Goal: Transaction & Acquisition: Book appointment/travel/reservation

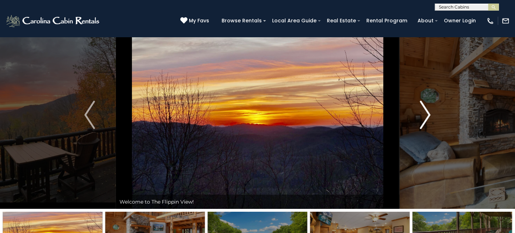
click at [380, 115] on img "Next" at bounding box center [425, 115] width 11 height 28
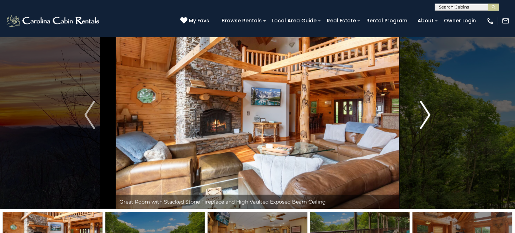
click at [380, 114] on img "Next" at bounding box center [425, 115] width 11 height 28
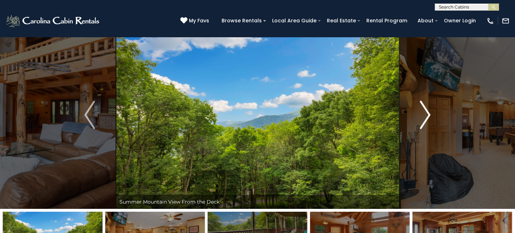
click at [380, 114] on img "Next" at bounding box center [425, 115] width 11 height 28
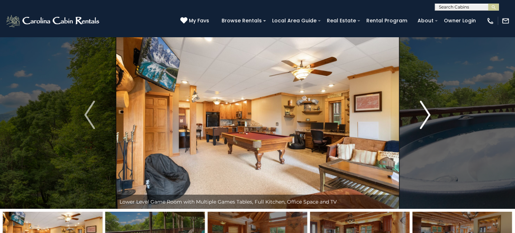
click at [380, 114] on img "Next" at bounding box center [425, 115] width 11 height 28
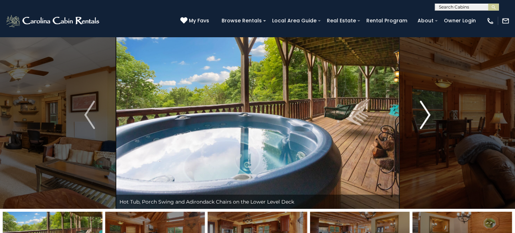
click at [380, 114] on img "Next" at bounding box center [425, 115] width 11 height 28
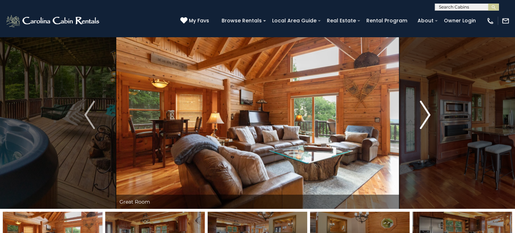
click at [380, 114] on img "Next" at bounding box center [425, 115] width 11 height 28
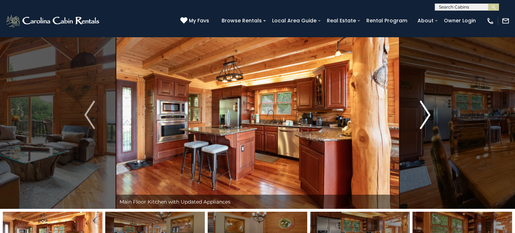
click at [380, 114] on img "Next" at bounding box center [425, 115] width 11 height 28
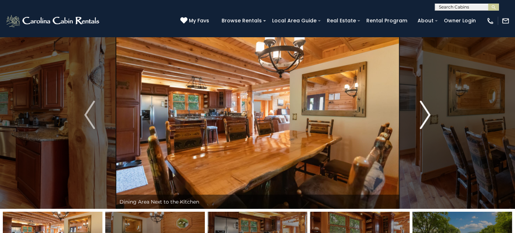
click at [380, 114] on img "Next" at bounding box center [425, 115] width 11 height 28
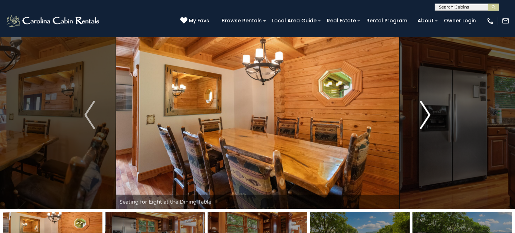
click at [380, 114] on img "Next" at bounding box center [425, 115] width 11 height 28
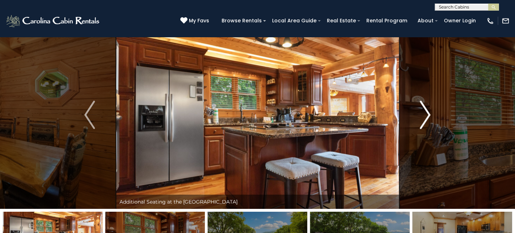
click at [380, 114] on img "Next" at bounding box center [425, 115] width 11 height 28
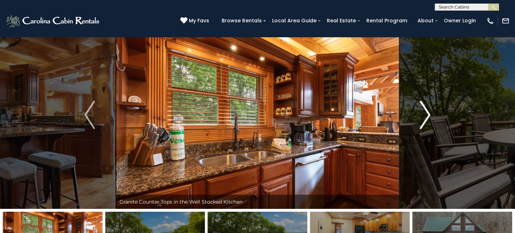
click at [380, 114] on img "Next" at bounding box center [425, 115] width 11 height 28
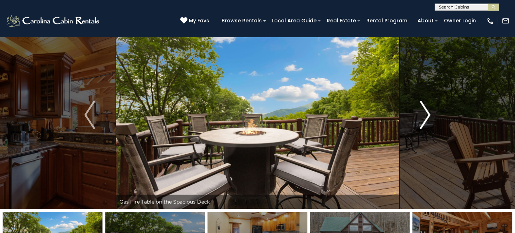
click at [380, 114] on img "Next" at bounding box center [425, 115] width 11 height 28
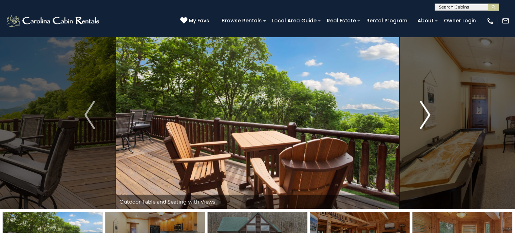
click at [380, 114] on img "Next" at bounding box center [425, 115] width 11 height 28
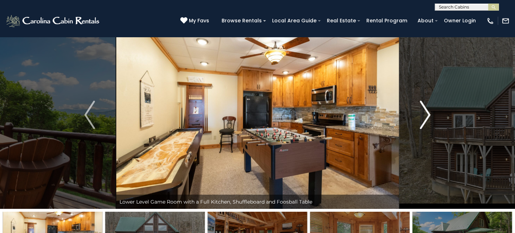
click at [380, 114] on img "Next" at bounding box center [425, 115] width 11 height 28
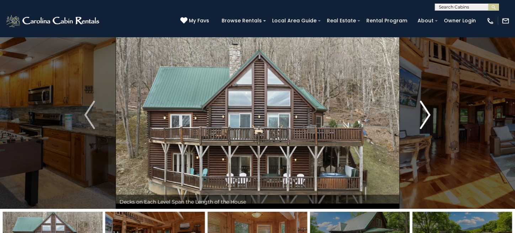
click at [380, 114] on img "Next" at bounding box center [425, 115] width 11 height 28
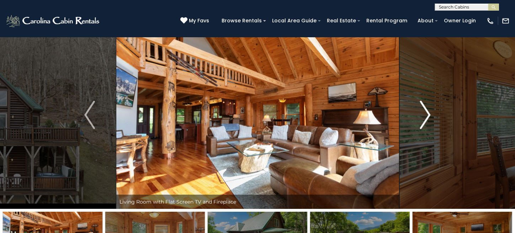
click at [380, 114] on img "Next" at bounding box center [425, 115] width 11 height 28
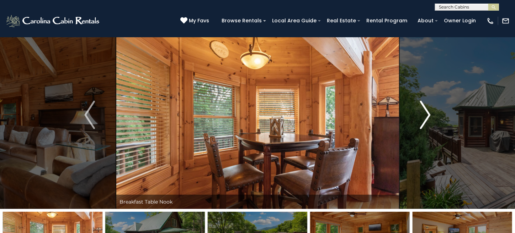
click at [380, 114] on img "Next" at bounding box center [425, 115] width 11 height 28
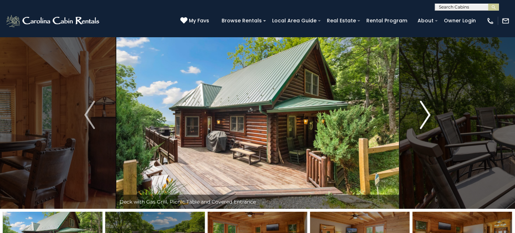
click at [380, 114] on img "Next" at bounding box center [425, 115] width 11 height 28
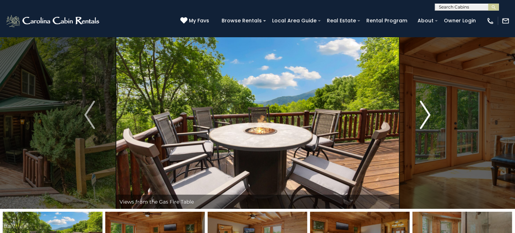
click at [380, 114] on img "Next" at bounding box center [425, 115] width 11 height 28
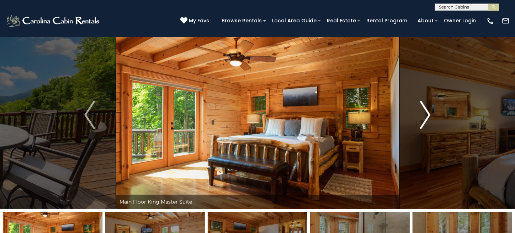
click at [380, 114] on img "Next" at bounding box center [425, 115] width 11 height 28
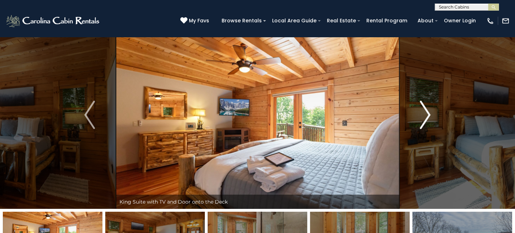
click at [380, 114] on img "Next" at bounding box center [425, 115] width 11 height 28
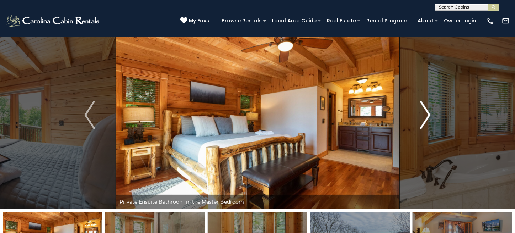
click at [380, 114] on img "Next" at bounding box center [425, 115] width 11 height 28
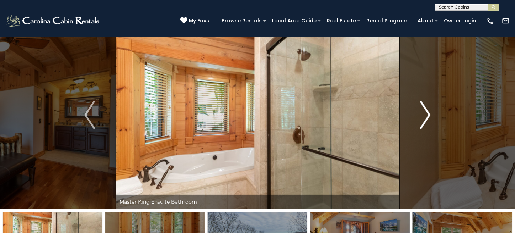
click at [380, 114] on img "Next" at bounding box center [425, 115] width 11 height 28
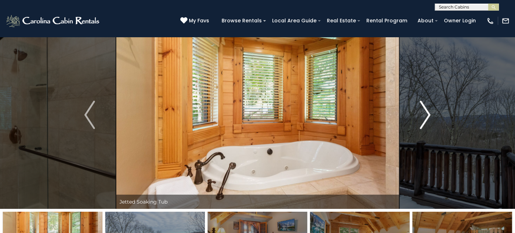
click at [380, 114] on img "Next" at bounding box center [425, 115] width 11 height 28
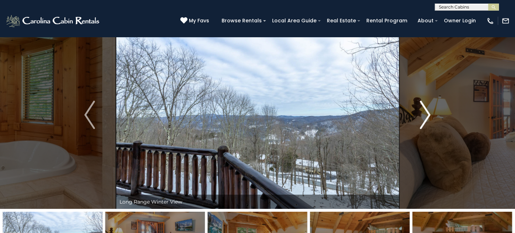
click at [380, 114] on img "Next" at bounding box center [425, 115] width 11 height 28
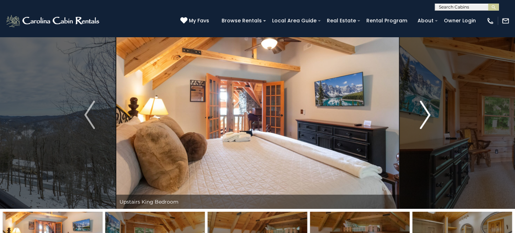
click at [380, 114] on img "Next" at bounding box center [425, 115] width 11 height 28
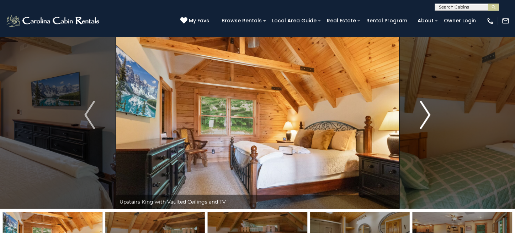
click at [380, 114] on img "Next" at bounding box center [425, 115] width 11 height 28
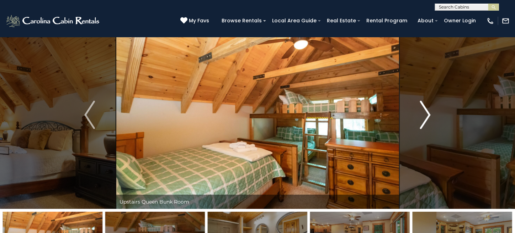
click at [380, 115] on img "Next" at bounding box center [425, 115] width 11 height 28
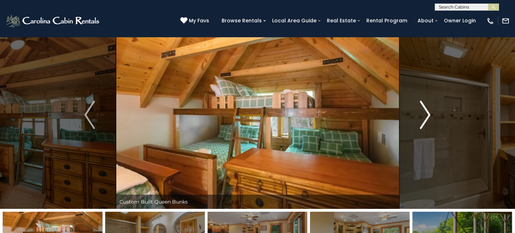
click at [380, 115] on img "Next" at bounding box center [425, 115] width 11 height 28
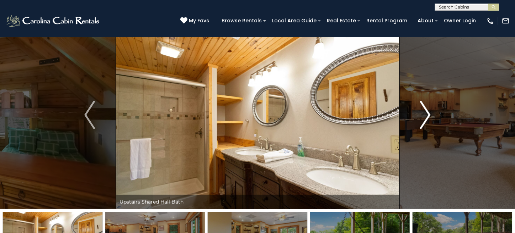
click at [380, 115] on img "Next" at bounding box center [425, 115] width 11 height 28
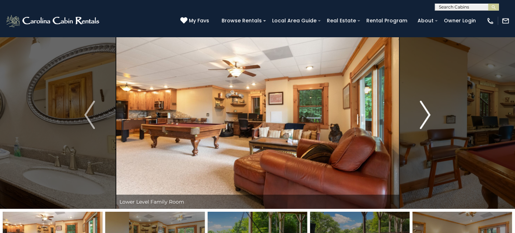
click at [380, 115] on img "Next" at bounding box center [425, 115] width 11 height 28
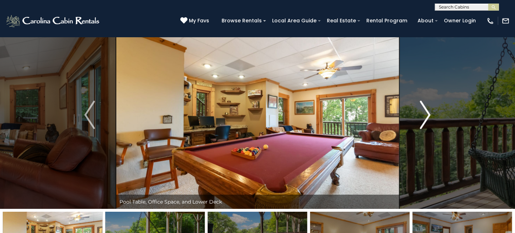
click at [380, 115] on img "Next" at bounding box center [425, 115] width 11 height 28
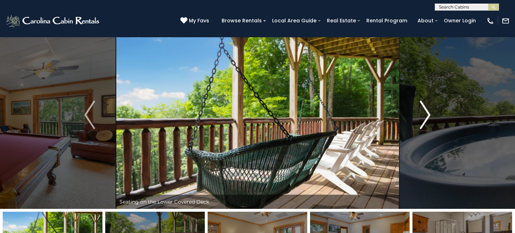
click at [380, 115] on img "Next" at bounding box center [425, 115] width 11 height 28
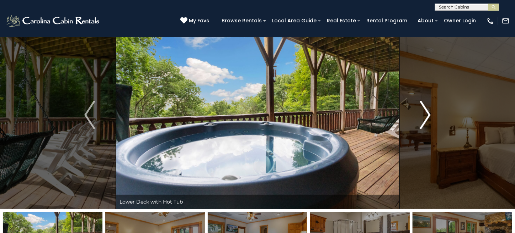
click at [380, 115] on img "Next" at bounding box center [425, 115] width 11 height 28
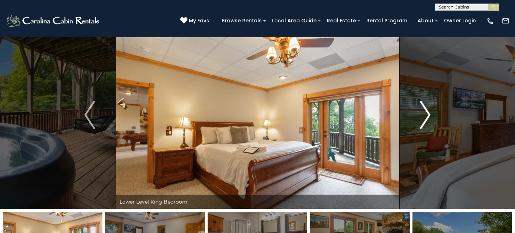
click at [380, 115] on img "Next" at bounding box center [425, 115] width 11 height 28
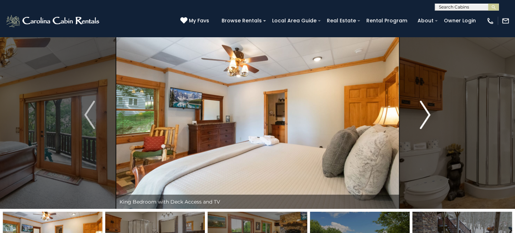
click at [380, 115] on img "Next" at bounding box center [425, 115] width 11 height 28
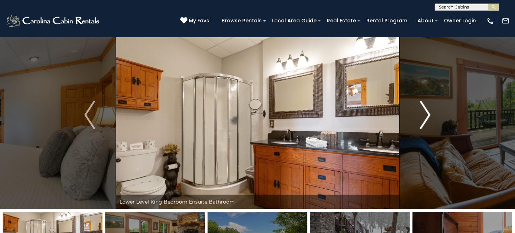
click at [380, 115] on img "Next" at bounding box center [425, 115] width 11 height 28
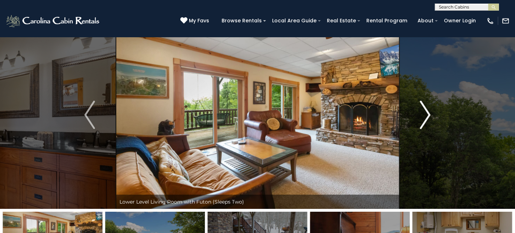
click at [380, 115] on img "Next" at bounding box center [425, 115] width 11 height 28
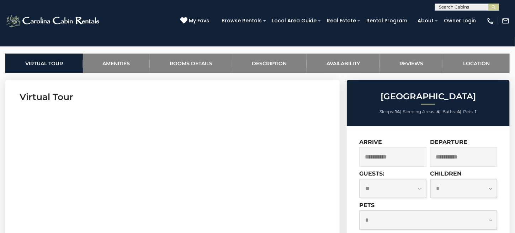
scroll to position [71, 0]
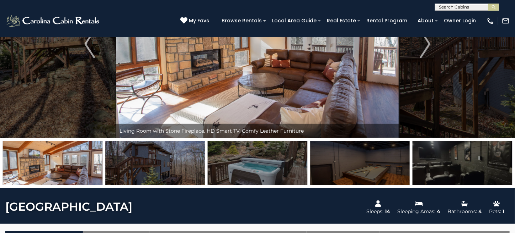
click at [273, 82] on img at bounding box center [257, 44] width 283 height 188
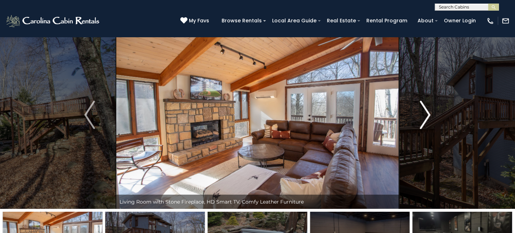
scroll to position [0, 0]
click at [424, 119] on img "Next" at bounding box center [425, 115] width 11 height 28
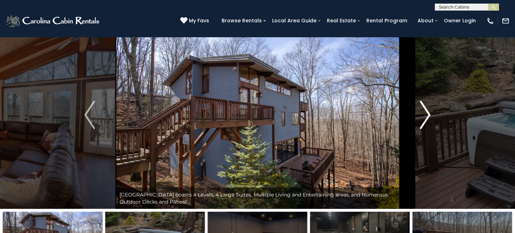
click at [424, 119] on img "Next" at bounding box center [425, 115] width 11 height 28
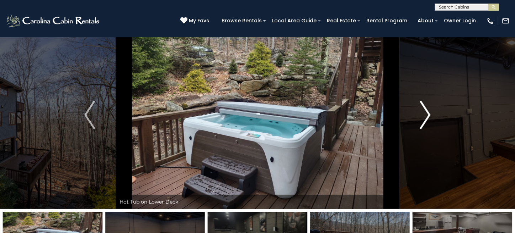
click at [424, 119] on img "Next" at bounding box center [425, 115] width 11 height 28
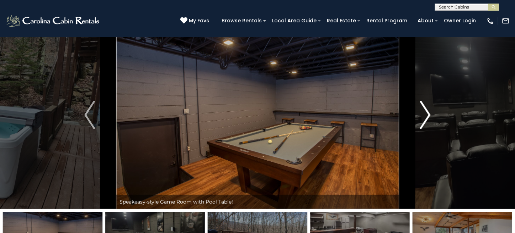
click at [424, 119] on img "Next" at bounding box center [425, 115] width 11 height 28
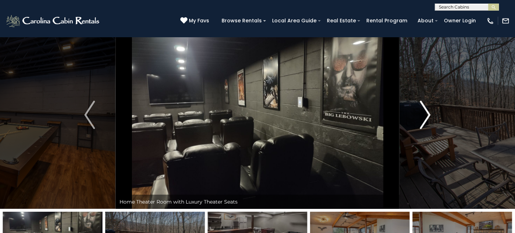
click at [424, 119] on img "Next" at bounding box center [425, 115] width 11 height 28
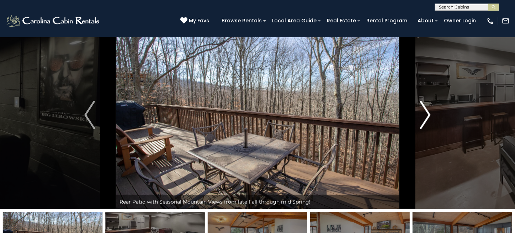
click at [424, 119] on img "Next" at bounding box center [425, 115] width 11 height 28
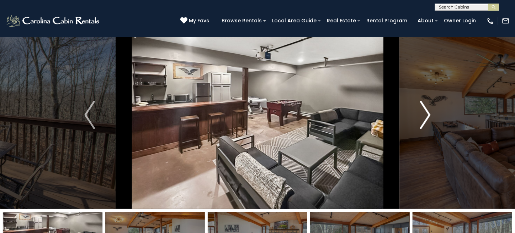
click at [424, 119] on img "Next" at bounding box center [425, 115] width 11 height 28
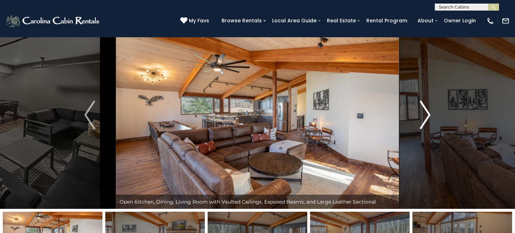
click at [424, 119] on img "Next" at bounding box center [425, 115] width 11 height 28
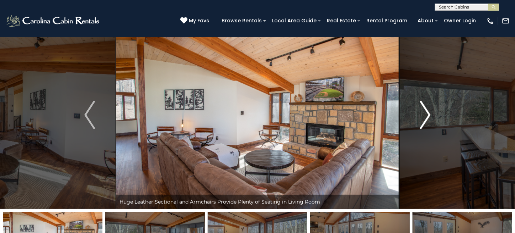
click at [424, 119] on img "Next" at bounding box center [425, 115] width 11 height 28
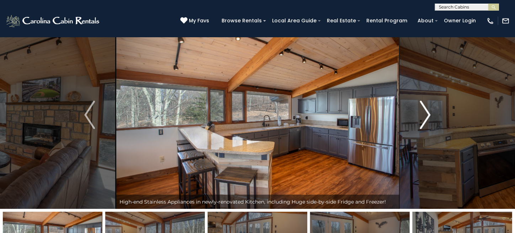
click at [424, 119] on img "Next" at bounding box center [425, 115] width 11 height 28
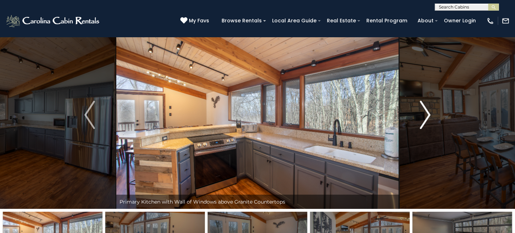
click at [424, 119] on img "Next" at bounding box center [425, 115] width 11 height 28
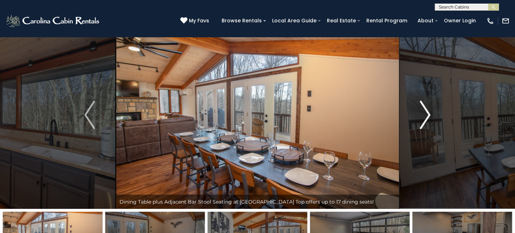
click at [424, 119] on img "Next" at bounding box center [425, 115] width 11 height 28
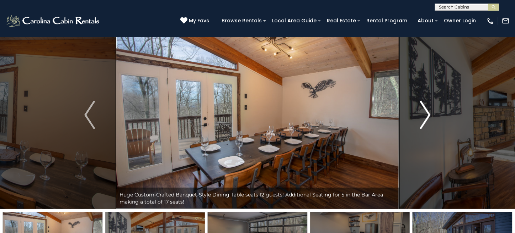
click at [424, 119] on img "Next" at bounding box center [425, 115] width 11 height 28
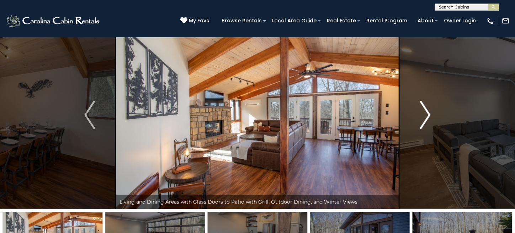
click at [424, 119] on img "Next" at bounding box center [425, 115] width 11 height 28
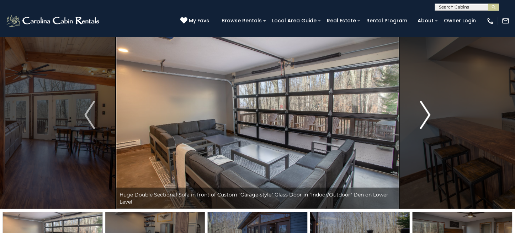
click at [424, 119] on img "Next" at bounding box center [425, 115] width 11 height 28
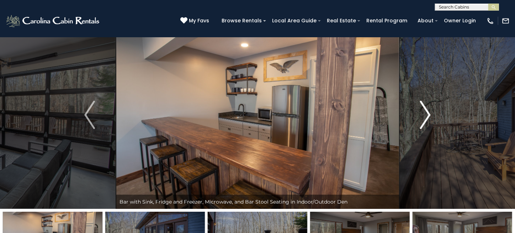
click at [424, 119] on img "Next" at bounding box center [425, 115] width 11 height 28
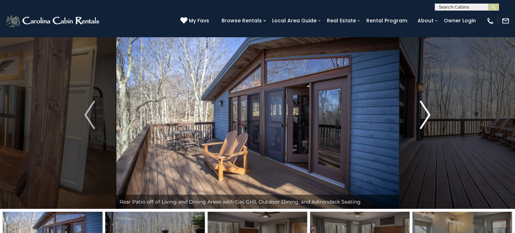
click at [424, 119] on img "Next" at bounding box center [425, 115] width 11 height 28
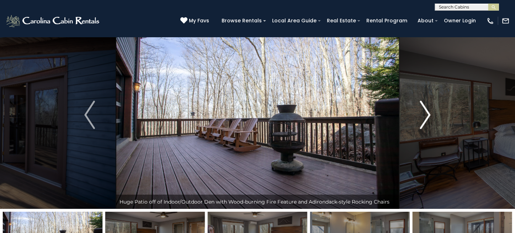
click at [424, 119] on img "Next" at bounding box center [425, 115] width 11 height 28
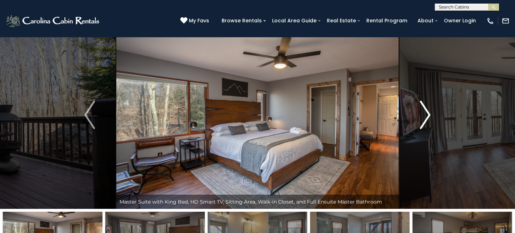
click at [424, 119] on img "Next" at bounding box center [425, 115] width 11 height 28
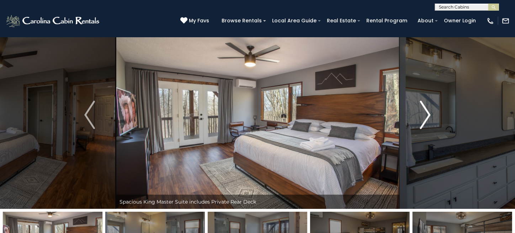
click at [424, 119] on img "Next" at bounding box center [425, 115] width 11 height 28
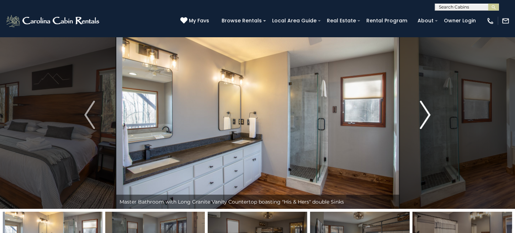
click at [424, 119] on img "Next" at bounding box center [425, 115] width 11 height 28
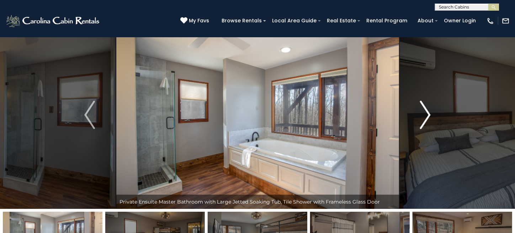
click at [424, 119] on img "Next" at bounding box center [425, 115] width 11 height 28
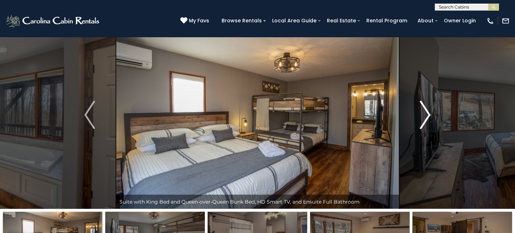
click at [424, 119] on img "Next" at bounding box center [425, 115] width 11 height 28
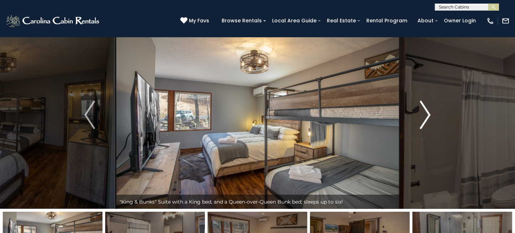
click at [424, 119] on img "Next" at bounding box center [425, 115] width 11 height 28
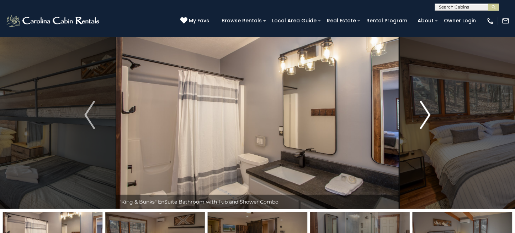
click at [424, 119] on img "Next" at bounding box center [425, 115] width 11 height 28
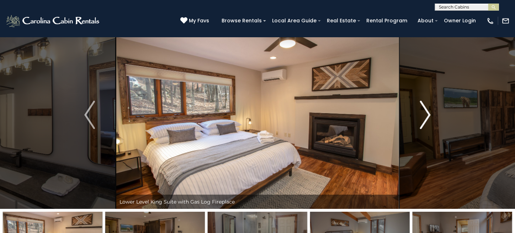
click at [424, 119] on img "Next" at bounding box center [425, 115] width 11 height 28
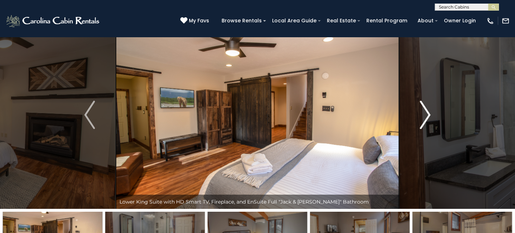
click at [424, 119] on img "Next" at bounding box center [425, 115] width 11 height 28
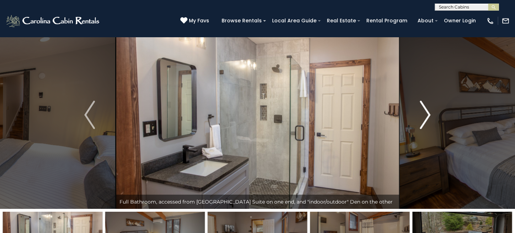
click at [424, 119] on img "Next" at bounding box center [425, 115] width 11 height 28
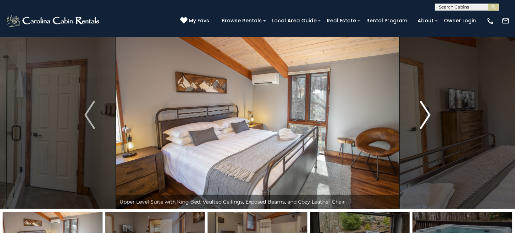
click at [424, 119] on img "Next" at bounding box center [425, 115] width 11 height 28
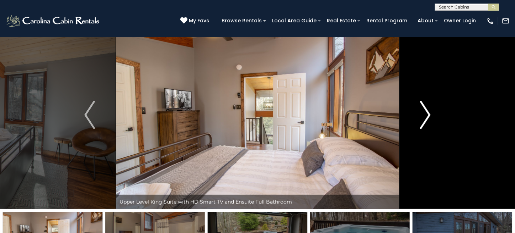
click at [424, 119] on img "Next" at bounding box center [425, 115] width 11 height 28
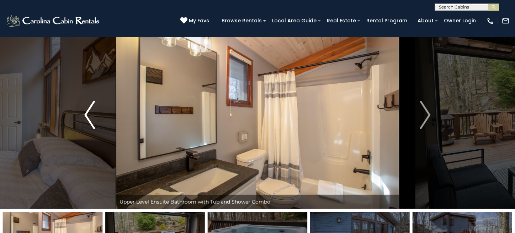
click at [84, 117] on button "Previous" at bounding box center [89, 115] width 53 height 188
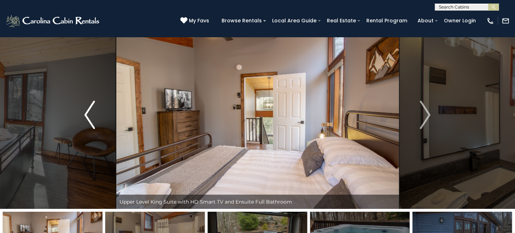
click at [84, 117] on button "Previous" at bounding box center [89, 115] width 53 height 188
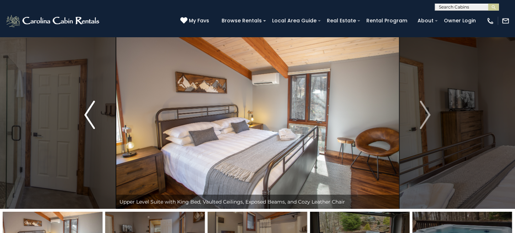
click at [84, 117] on button "Previous" at bounding box center [89, 115] width 53 height 188
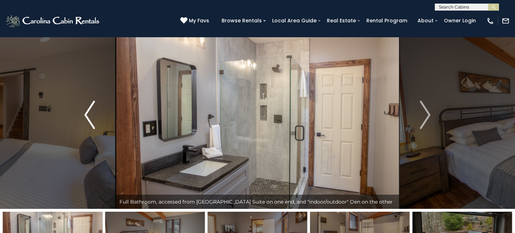
click at [84, 117] on button "Previous" at bounding box center [89, 115] width 53 height 188
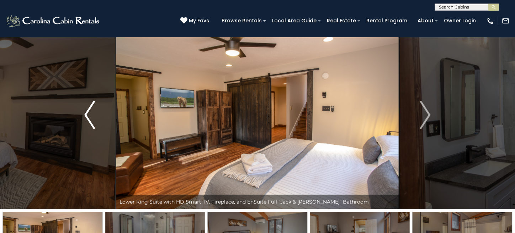
click at [84, 117] on button "Previous" at bounding box center [89, 115] width 53 height 188
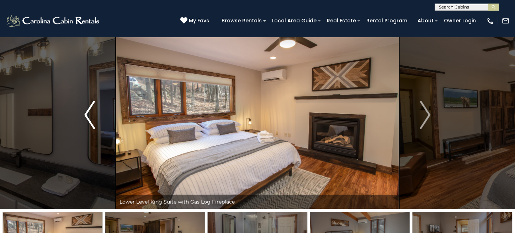
click at [84, 117] on button "Previous" at bounding box center [89, 115] width 53 height 188
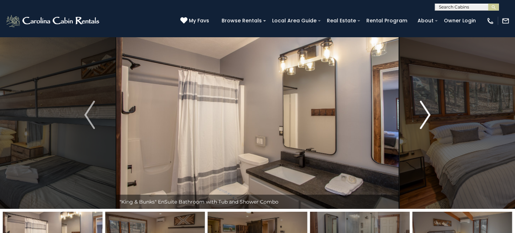
click at [430, 115] on img "Next" at bounding box center [425, 115] width 11 height 28
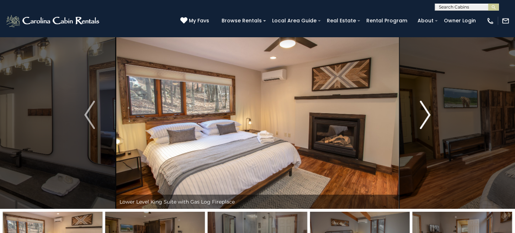
click at [430, 114] on img "Next" at bounding box center [425, 115] width 11 height 28
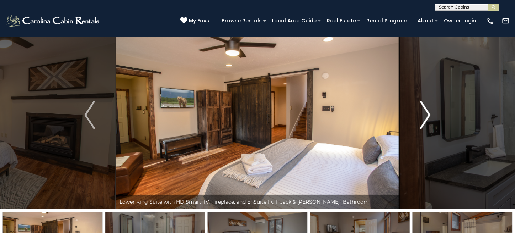
click at [420, 112] on img "Next" at bounding box center [425, 115] width 11 height 28
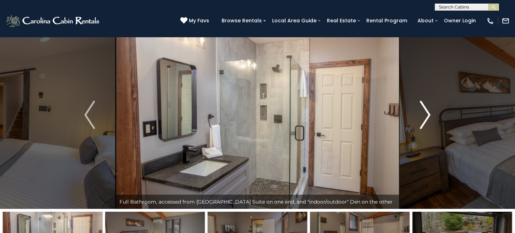
click at [420, 112] on img "Next" at bounding box center [425, 115] width 11 height 28
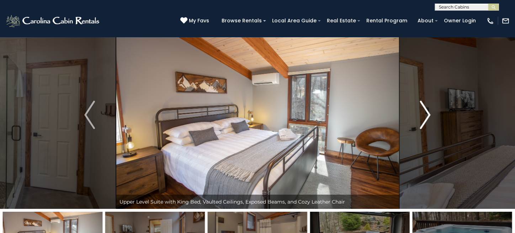
click at [420, 112] on img "Next" at bounding box center [425, 115] width 11 height 28
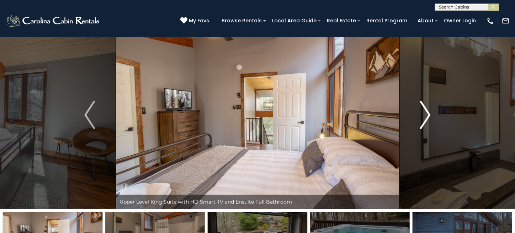
click at [420, 112] on img "Next" at bounding box center [425, 115] width 11 height 28
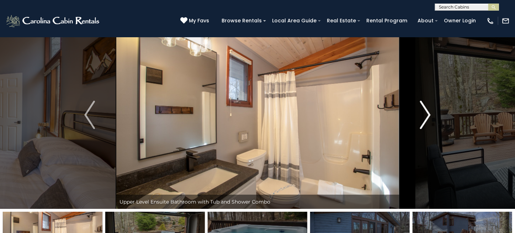
click at [420, 112] on img "Next" at bounding box center [425, 115] width 11 height 28
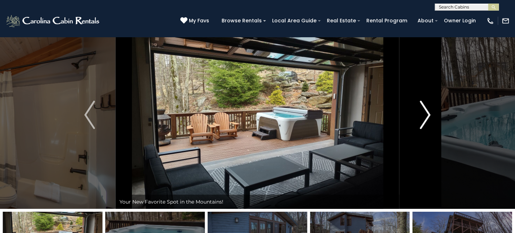
click at [420, 112] on img "Next" at bounding box center [425, 115] width 11 height 28
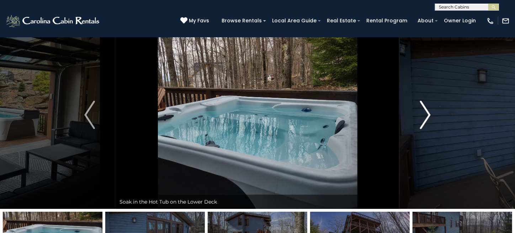
click at [420, 112] on img "Next" at bounding box center [425, 115] width 11 height 28
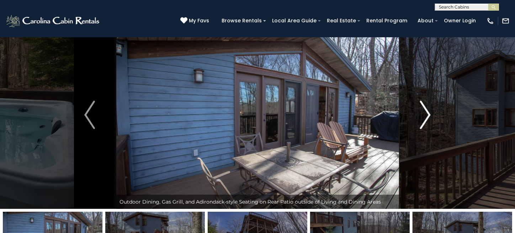
click at [420, 112] on img "Next" at bounding box center [425, 115] width 11 height 28
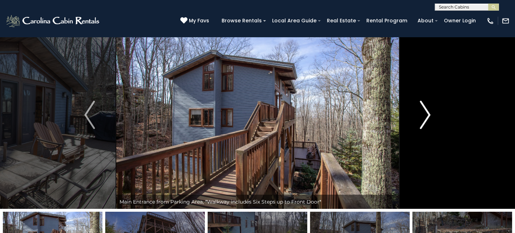
click at [420, 112] on img "Next" at bounding box center [425, 115] width 11 height 28
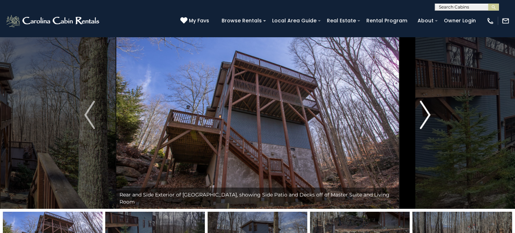
click at [420, 112] on img "Next" at bounding box center [425, 115] width 11 height 28
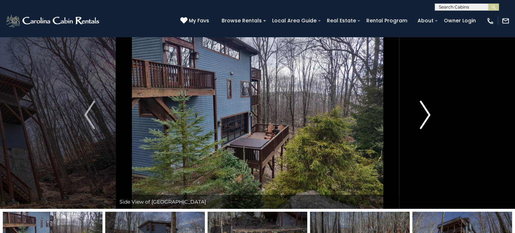
click at [420, 112] on img "Next" at bounding box center [425, 115] width 11 height 28
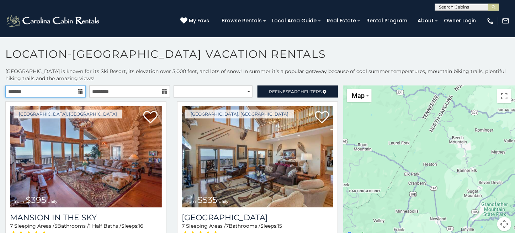
click at [80, 87] on input "text" at bounding box center [45, 92] width 80 height 12
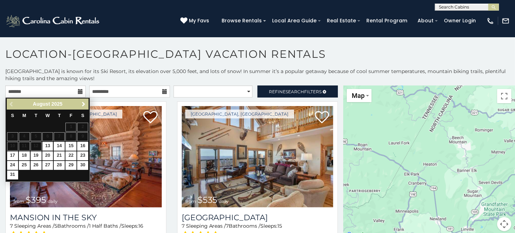
click at [84, 103] on span "Next" at bounding box center [84, 105] width 6 height 6
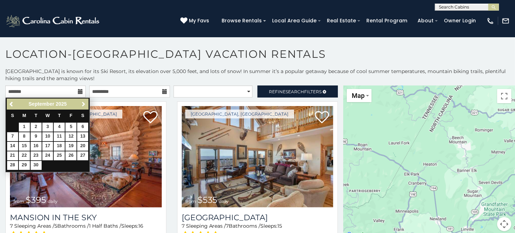
click at [84, 103] on span "Next" at bounding box center [84, 105] width 6 height 6
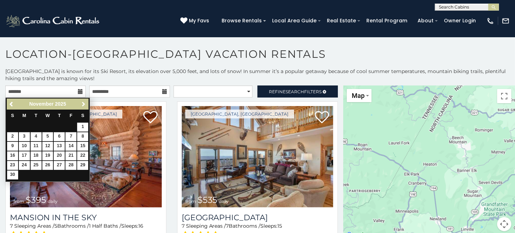
click at [84, 103] on span "Next" at bounding box center [84, 105] width 6 height 6
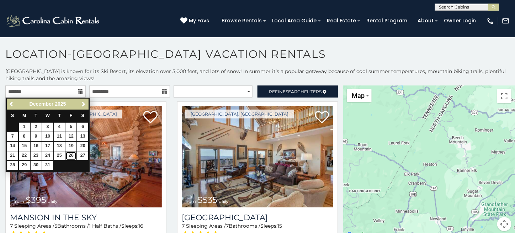
click at [71, 155] on link "26" at bounding box center [70, 156] width 11 height 9
type input "**********"
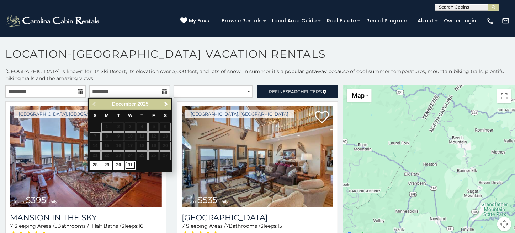
click at [130, 165] on link "31" at bounding box center [130, 165] width 11 height 9
type input "**********"
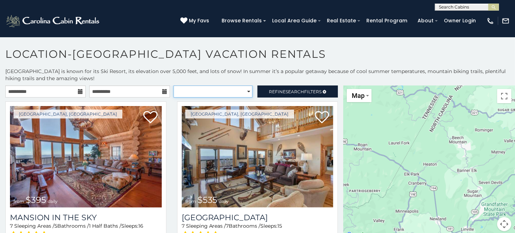
click at [235, 90] on select "**********" at bounding box center [212, 92] width 79 height 12
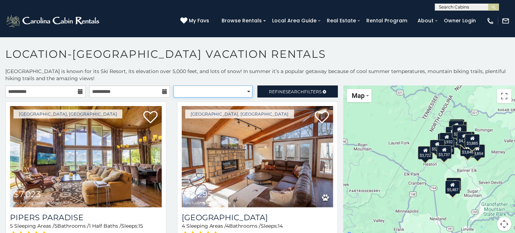
select select "**********"
click at [173, 86] on select "**********" at bounding box center [212, 92] width 79 height 12
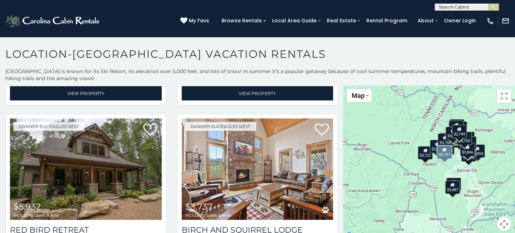
scroll to position [2025, 0]
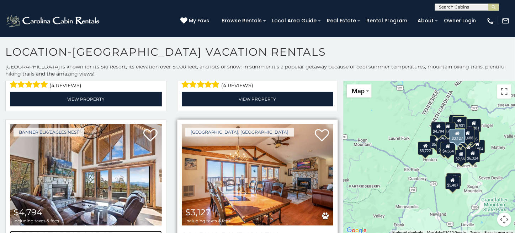
scroll to position [4, 0]
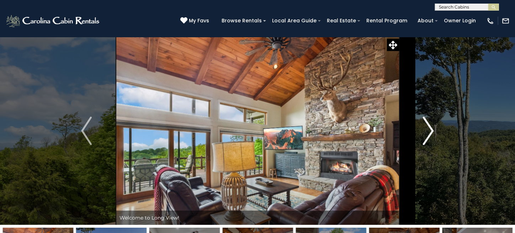
click at [434, 132] on button "Next" at bounding box center [428, 131] width 59 height 188
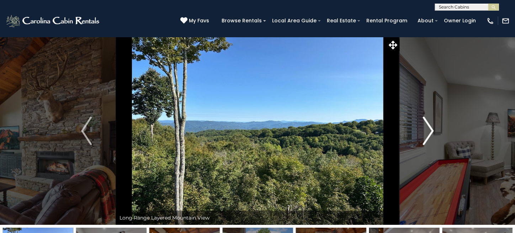
click at [433, 132] on img "Next" at bounding box center [428, 131] width 11 height 28
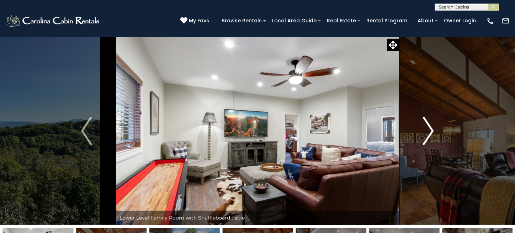
click at [432, 132] on img "Next" at bounding box center [428, 131] width 11 height 28
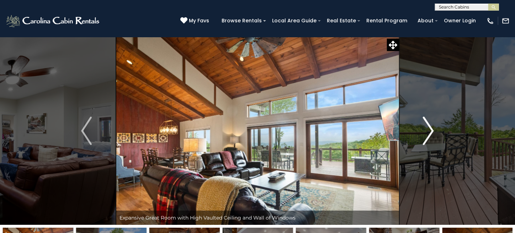
click at [432, 132] on img "Next" at bounding box center [428, 131] width 11 height 28
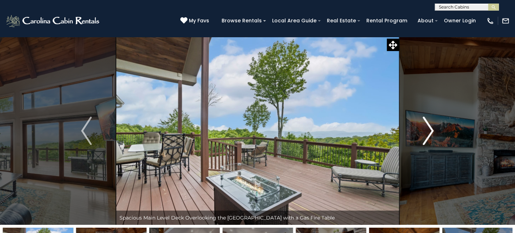
click at [432, 132] on img "Next" at bounding box center [428, 131] width 11 height 28
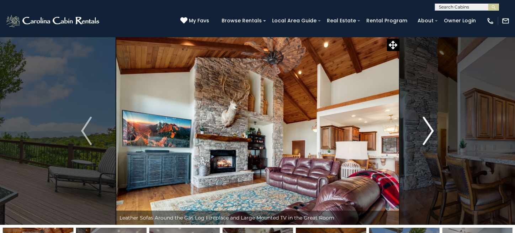
click at [432, 132] on img "Next" at bounding box center [428, 131] width 11 height 28
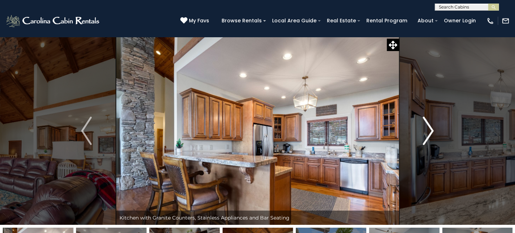
click at [432, 132] on img "Next" at bounding box center [428, 131] width 11 height 28
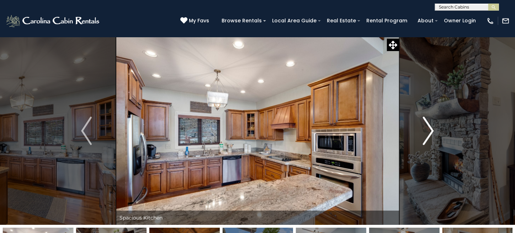
click at [432, 132] on img "Next" at bounding box center [428, 131] width 11 height 28
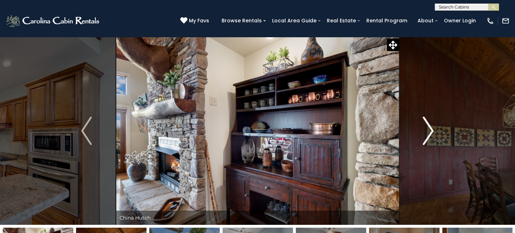
click at [432, 132] on img "Next" at bounding box center [428, 131] width 11 height 28
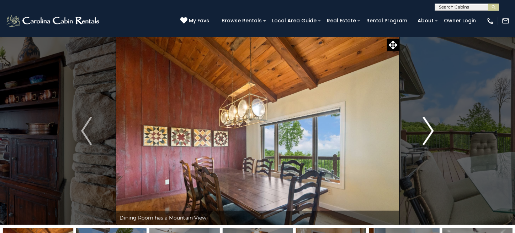
click at [432, 132] on img "Next" at bounding box center [428, 131] width 11 height 28
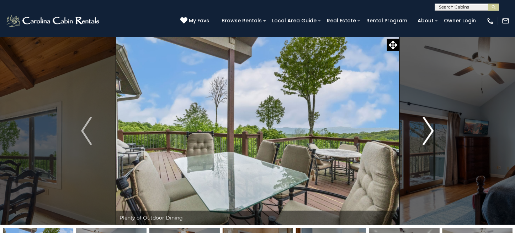
click at [431, 131] on img "Next" at bounding box center [428, 131] width 11 height 28
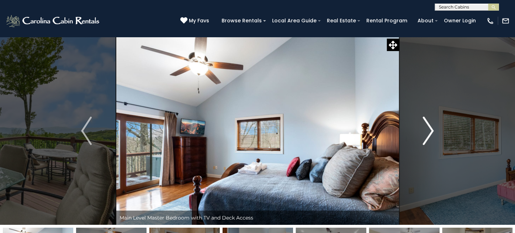
click at [431, 131] on img "Next" at bounding box center [428, 131] width 11 height 28
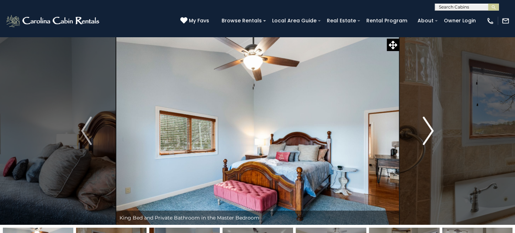
click at [431, 131] on img "Next" at bounding box center [428, 131] width 11 height 28
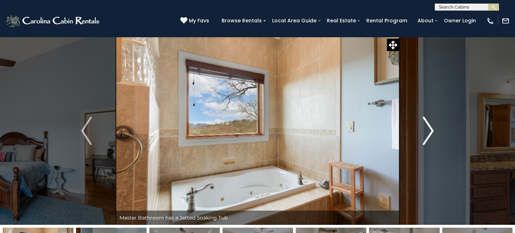
click at [431, 131] on img "Next" at bounding box center [428, 131] width 11 height 28
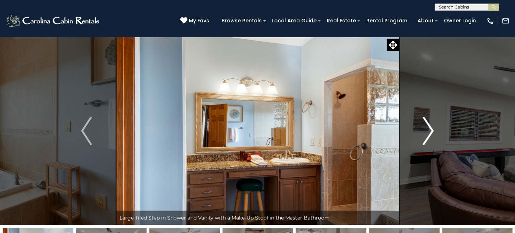
click at [431, 131] on img "Next" at bounding box center [428, 131] width 11 height 28
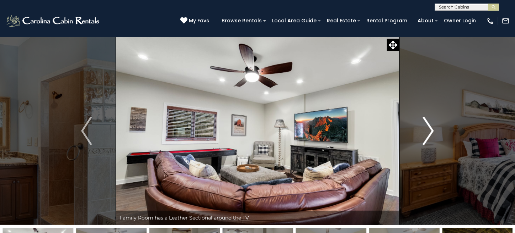
click at [431, 131] on img "Next" at bounding box center [428, 131] width 11 height 28
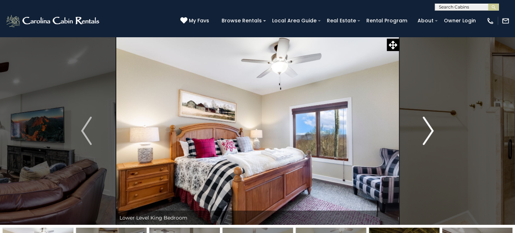
click at [431, 131] on img "Next" at bounding box center [428, 131] width 11 height 28
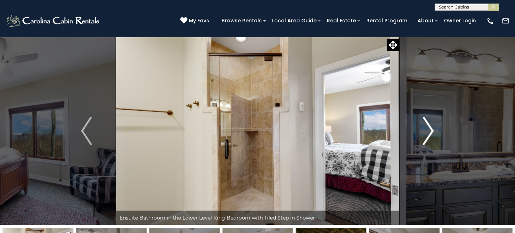
click at [431, 131] on img "Next" at bounding box center [428, 131] width 11 height 28
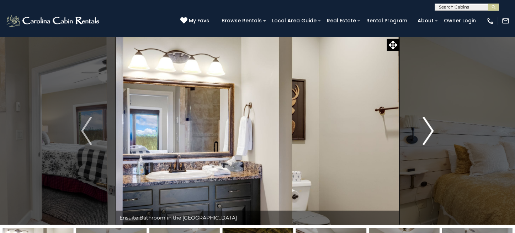
click at [431, 131] on img "Next" at bounding box center [428, 131] width 11 height 28
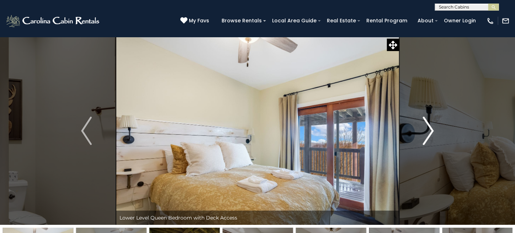
click at [431, 131] on img "Next" at bounding box center [428, 131] width 11 height 28
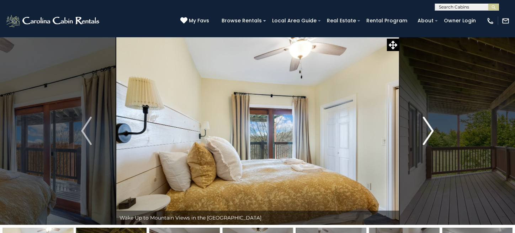
click at [438, 128] on button "Next" at bounding box center [428, 131] width 59 height 188
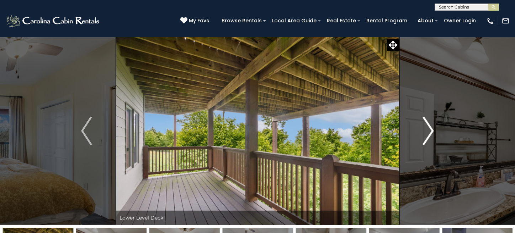
click at [438, 128] on button "Next" at bounding box center [428, 131] width 59 height 188
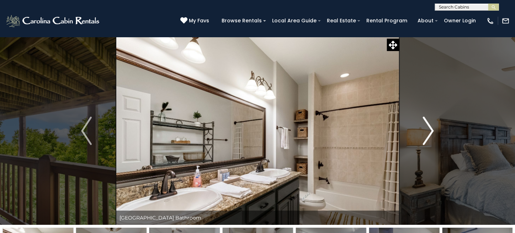
click at [438, 128] on button "Next" at bounding box center [428, 131] width 59 height 188
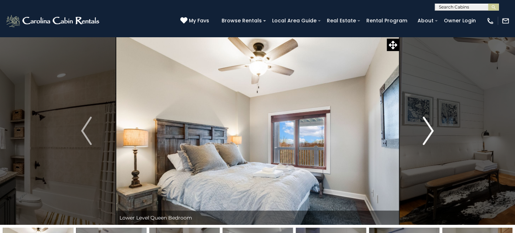
click at [434, 125] on button "Next" at bounding box center [428, 131] width 59 height 188
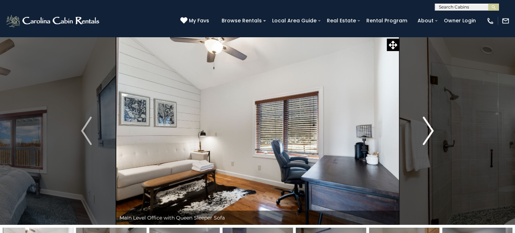
click at [434, 125] on button "Next" at bounding box center [428, 131] width 59 height 188
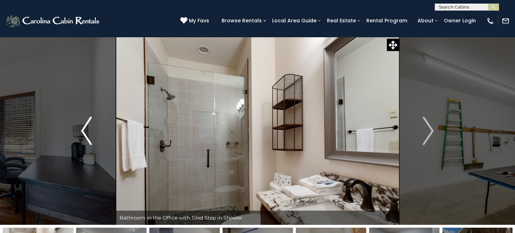
click at [82, 140] on img "Previous" at bounding box center [86, 131] width 11 height 28
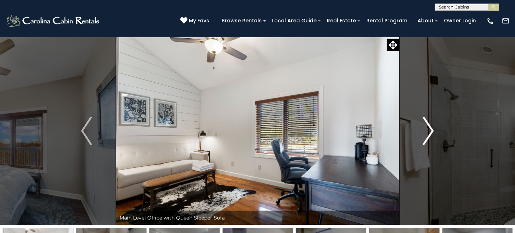
click at [429, 128] on img "Next" at bounding box center [428, 131] width 11 height 28
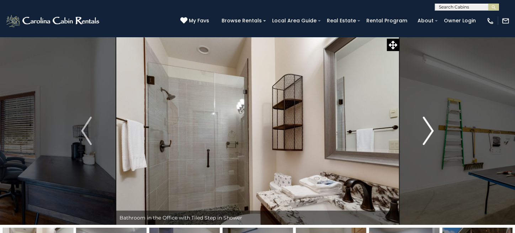
click at [429, 128] on img "Next" at bounding box center [428, 131] width 11 height 28
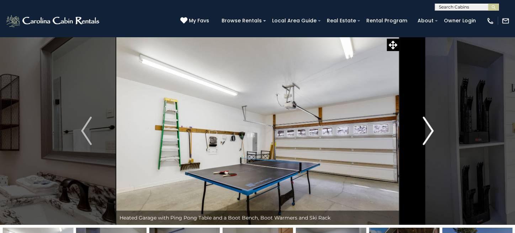
click at [429, 128] on img "Next" at bounding box center [428, 131] width 11 height 28
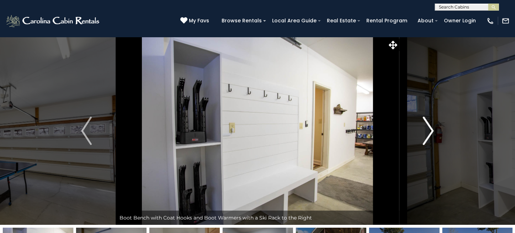
click at [429, 128] on img "Next" at bounding box center [428, 131] width 11 height 28
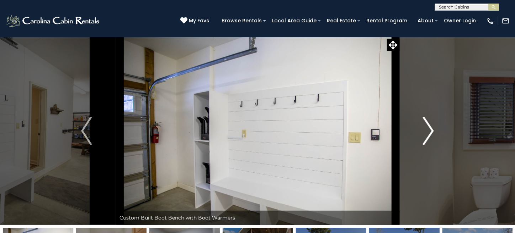
click at [429, 128] on img "Next" at bounding box center [428, 131] width 11 height 28
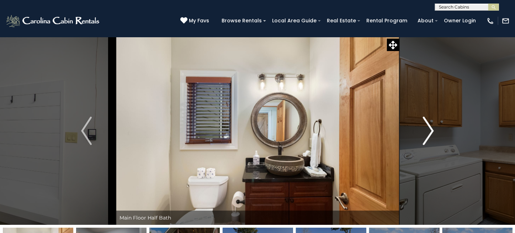
click at [429, 128] on img "Next" at bounding box center [428, 131] width 11 height 28
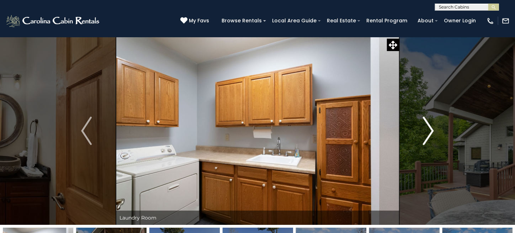
click at [429, 128] on img "Next" at bounding box center [428, 131] width 11 height 28
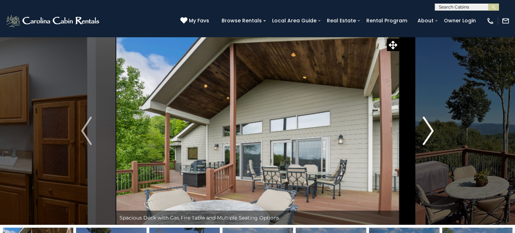
click at [429, 128] on img "Next" at bounding box center [428, 131] width 11 height 28
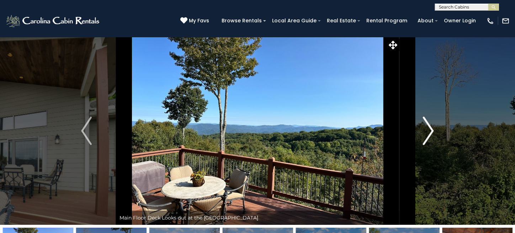
click at [429, 128] on img "Next" at bounding box center [428, 131] width 11 height 28
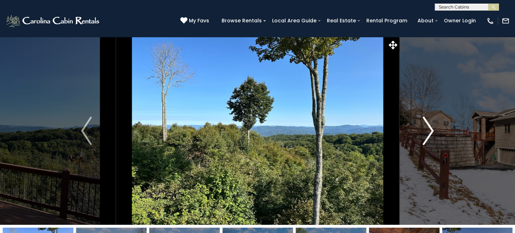
click at [429, 128] on img "Next" at bounding box center [428, 131] width 11 height 28
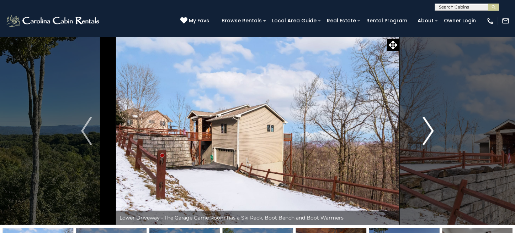
click at [429, 128] on img "Next" at bounding box center [428, 131] width 11 height 28
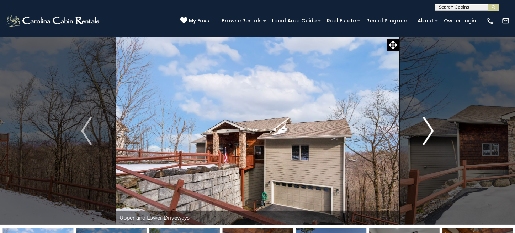
click at [429, 128] on img "Next" at bounding box center [428, 131] width 11 height 28
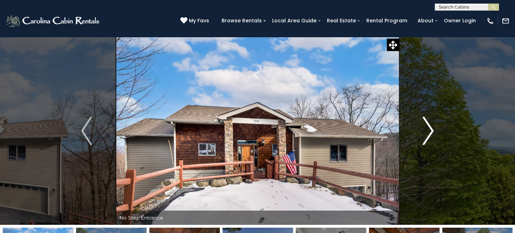
click at [429, 128] on img "Next" at bounding box center [428, 131] width 11 height 28
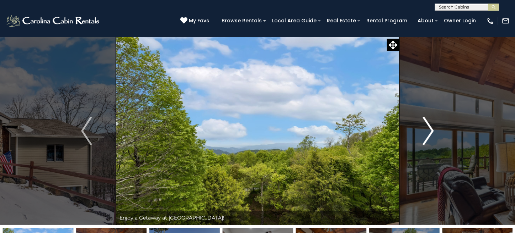
click at [429, 128] on img "Next" at bounding box center [428, 131] width 11 height 28
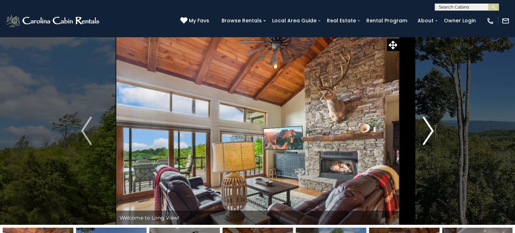
click at [429, 128] on img "Next" at bounding box center [428, 131] width 11 height 28
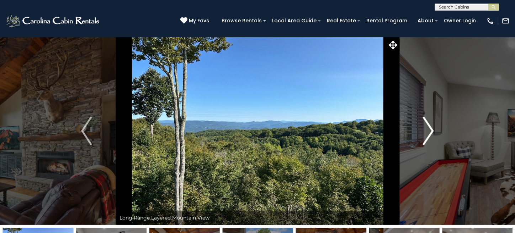
click at [429, 128] on img "Next" at bounding box center [428, 131] width 11 height 28
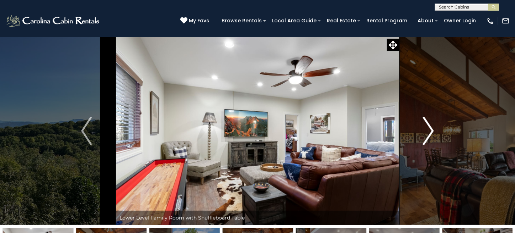
click at [429, 128] on img "Next" at bounding box center [428, 131] width 11 height 28
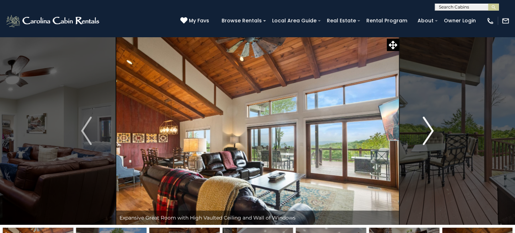
click at [429, 128] on img "Next" at bounding box center [428, 131] width 11 height 28
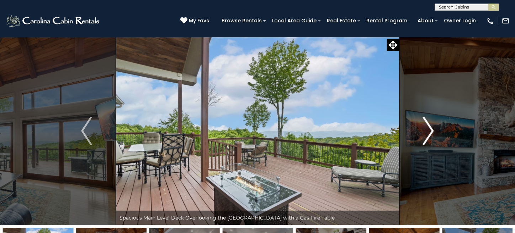
click at [429, 128] on img "Next" at bounding box center [428, 131] width 11 height 28
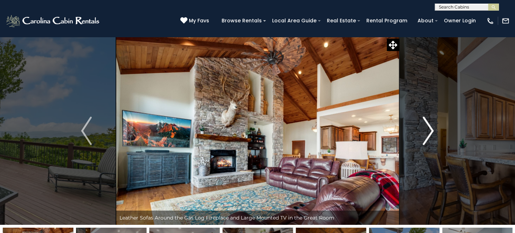
click at [428, 127] on img "Next" at bounding box center [428, 131] width 11 height 28
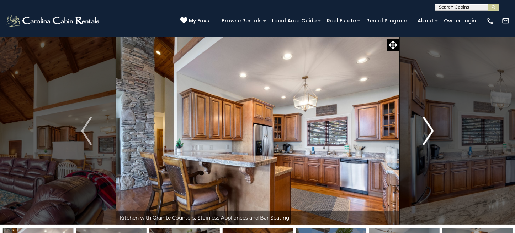
click at [428, 127] on img "Next" at bounding box center [428, 131] width 11 height 28
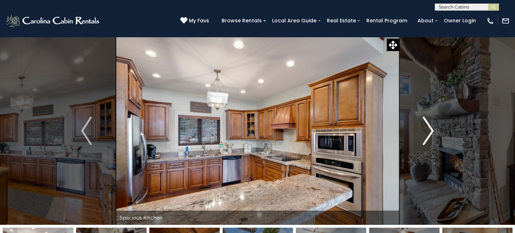
click at [428, 127] on img "Next" at bounding box center [428, 131] width 11 height 28
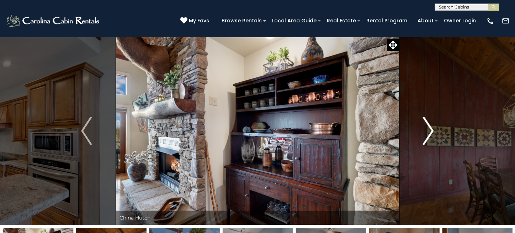
click at [428, 127] on img "Next" at bounding box center [428, 131] width 11 height 28
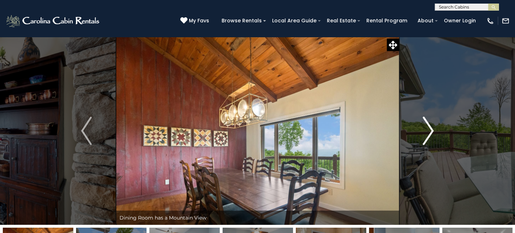
click at [428, 127] on img "Next" at bounding box center [428, 131] width 11 height 28
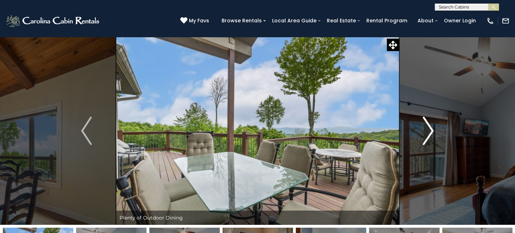
click at [428, 127] on img "Next" at bounding box center [428, 131] width 11 height 28
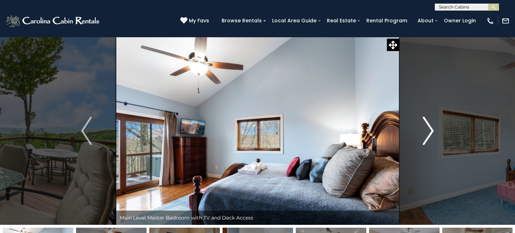
click at [428, 127] on img "Next" at bounding box center [428, 131] width 11 height 28
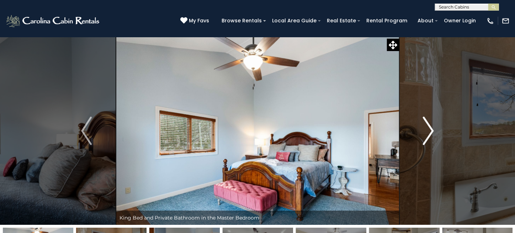
click at [428, 127] on img "Next" at bounding box center [428, 131] width 11 height 28
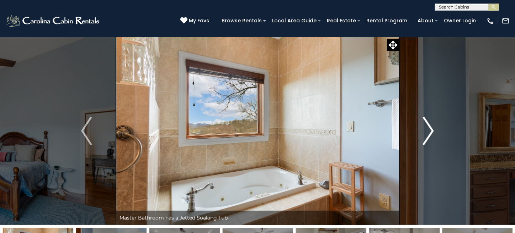
click at [428, 127] on img "Next" at bounding box center [428, 131] width 11 height 28
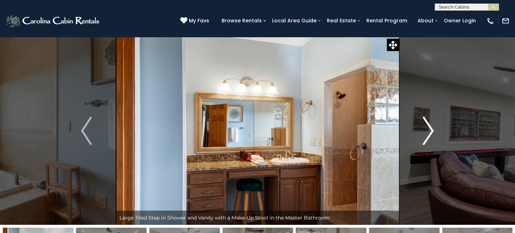
click at [428, 127] on img "Next" at bounding box center [428, 131] width 11 height 28
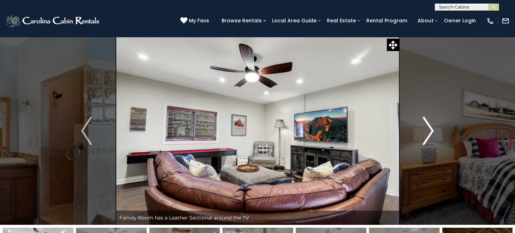
click at [428, 127] on img "Next" at bounding box center [428, 131] width 11 height 28
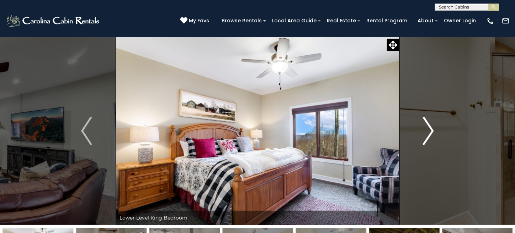
click at [428, 127] on img "Next" at bounding box center [428, 131] width 11 height 28
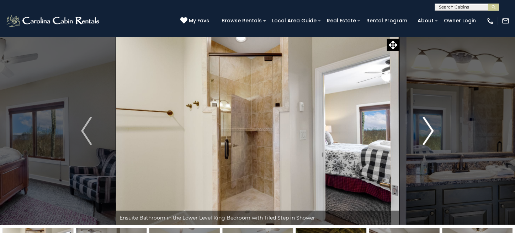
click at [428, 127] on img "Next" at bounding box center [428, 131] width 11 height 28
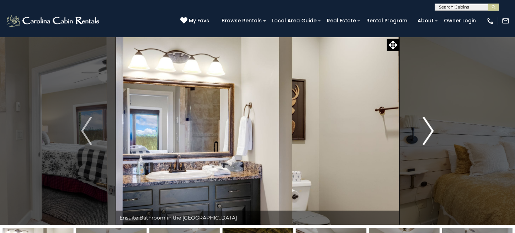
click at [428, 127] on img "Next" at bounding box center [428, 131] width 11 height 28
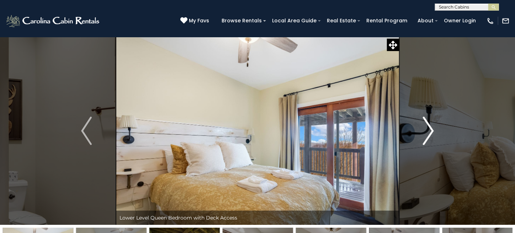
click at [428, 127] on img "Next" at bounding box center [428, 131] width 11 height 28
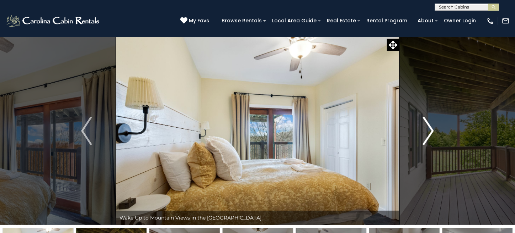
click at [428, 127] on img "Next" at bounding box center [428, 131] width 11 height 28
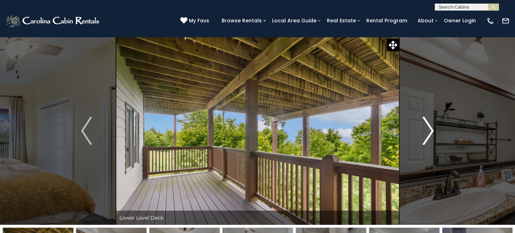
click at [428, 127] on img "Next" at bounding box center [428, 131] width 11 height 28
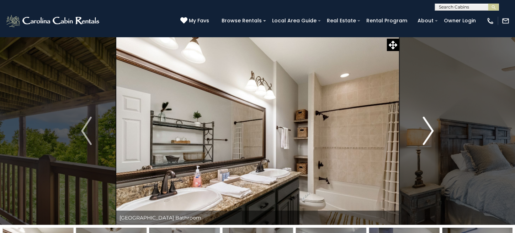
click at [428, 127] on img "Next" at bounding box center [428, 131] width 11 height 28
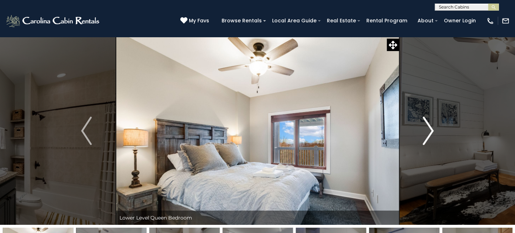
click at [428, 127] on img "Next" at bounding box center [428, 131] width 11 height 28
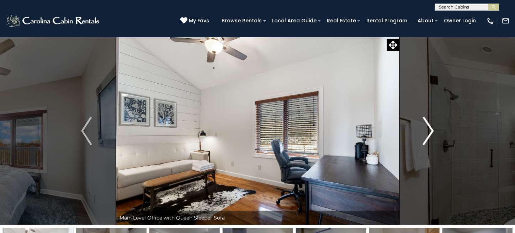
click at [428, 122] on img "Next" at bounding box center [428, 131] width 11 height 28
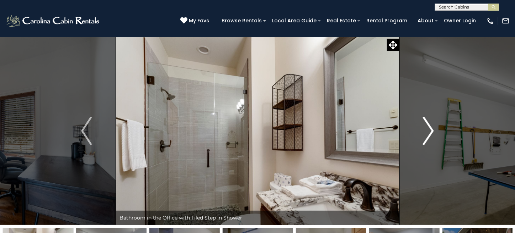
click at [428, 122] on img "Next" at bounding box center [428, 131] width 11 height 28
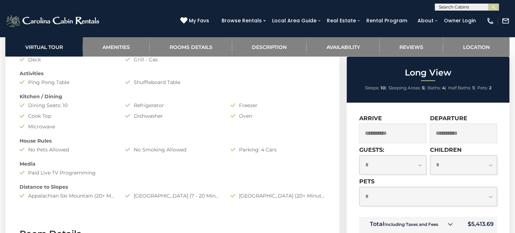
scroll to position [604, 0]
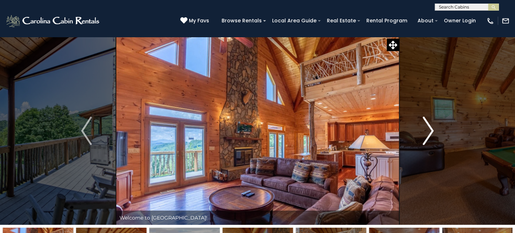
click at [429, 133] on img "Next" at bounding box center [428, 131] width 11 height 28
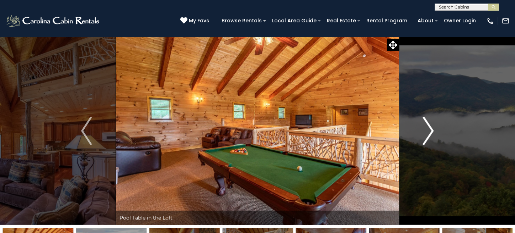
click at [429, 133] on img "Next" at bounding box center [428, 131] width 11 height 28
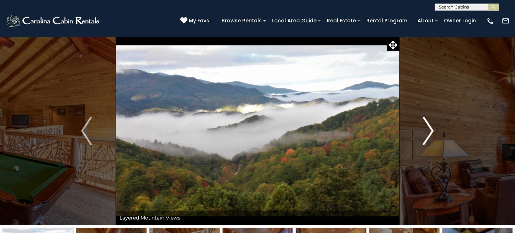
click at [429, 133] on img "Next" at bounding box center [428, 131] width 11 height 28
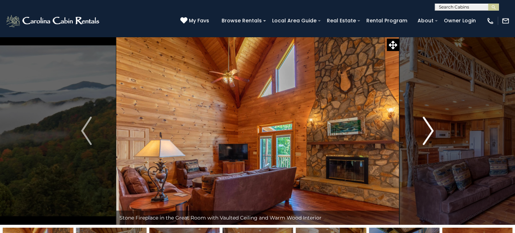
click at [429, 133] on img "Next" at bounding box center [428, 131] width 11 height 28
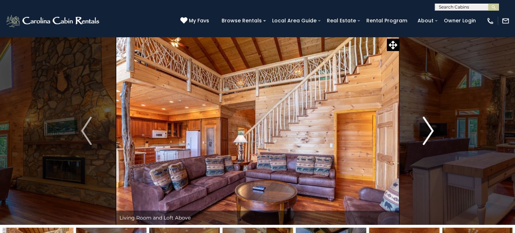
click at [429, 133] on img "Next" at bounding box center [428, 131] width 11 height 28
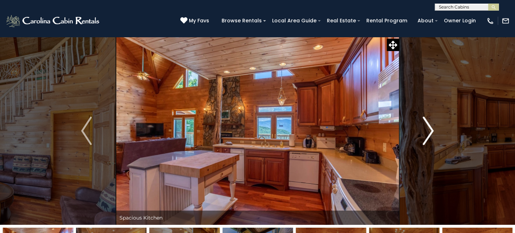
click at [429, 133] on img "Next" at bounding box center [428, 131] width 11 height 28
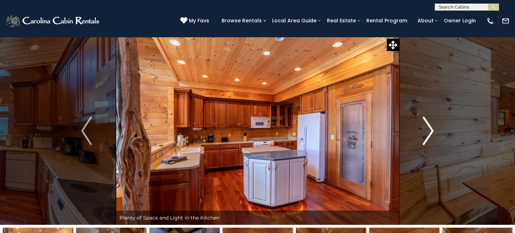
click at [429, 133] on img "Next" at bounding box center [428, 131] width 11 height 28
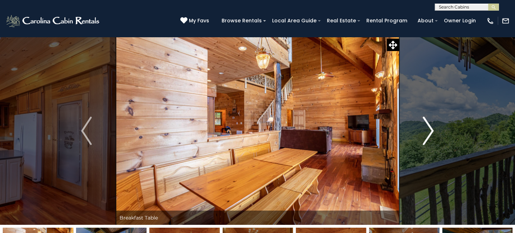
click at [429, 133] on img "Next" at bounding box center [428, 131] width 11 height 28
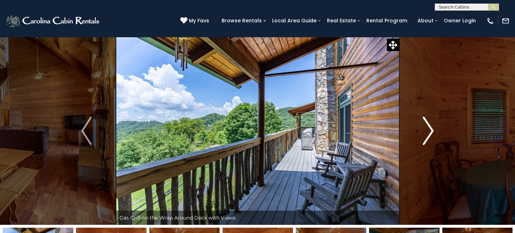
click at [429, 133] on img "Next" at bounding box center [428, 131] width 11 height 28
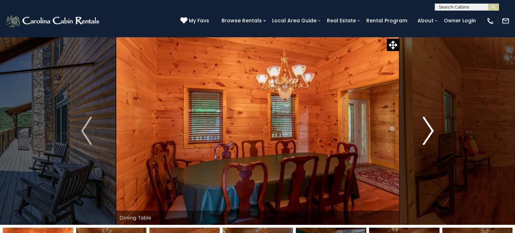
click at [429, 133] on img "Next" at bounding box center [428, 131] width 11 height 28
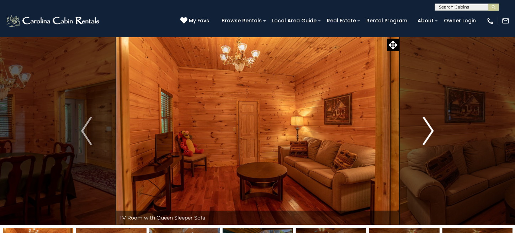
click at [429, 133] on img "Next" at bounding box center [428, 131] width 11 height 28
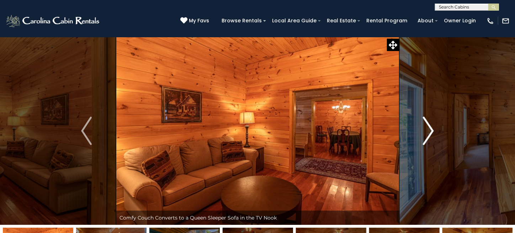
click at [429, 133] on img "Next" at bounding box center [428, 131] width 11 height 28
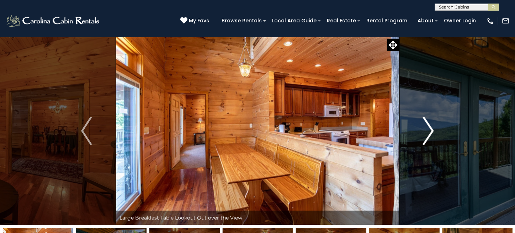
click at [429, 133] on img "Next" at bounding box center [428, 131] width 11 height 28
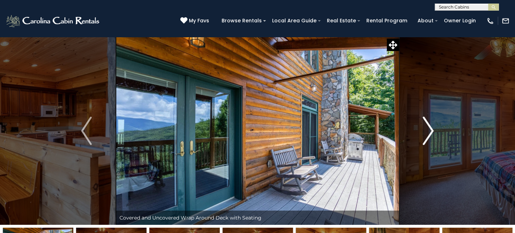
click at [429, 133] on img "Next" at bounding box center [428, 131] width 11 height 28
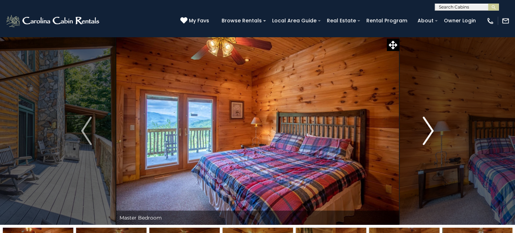
click at [429, 133] on img "Next" at bounding box center [428, 131] width 11 height 28
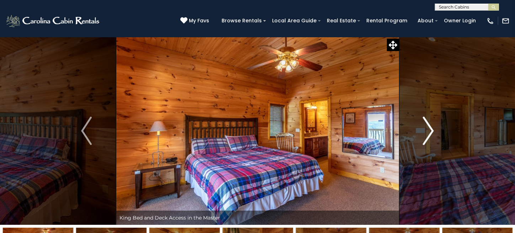
click at [429, 133] on img "Next" at bounding box center [428, 131] width 11 height 28
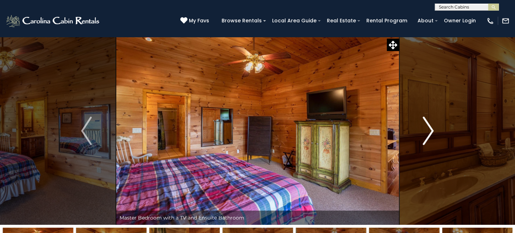
click at [428, 132] on img "Next" at bounding box center [428, 131] width 11 height 28
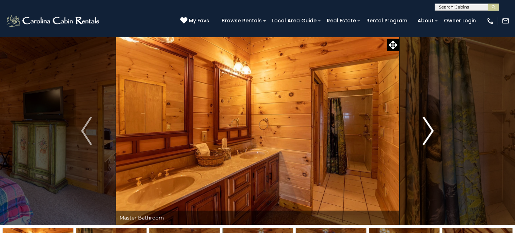
click at [428, 132] on img "Next" at bounding box center [428, 131] width 11 height 28
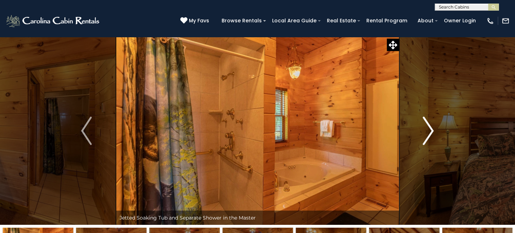
click at [428, 132] on img "Next" at bounding box center [428, 131] width 11 height 28
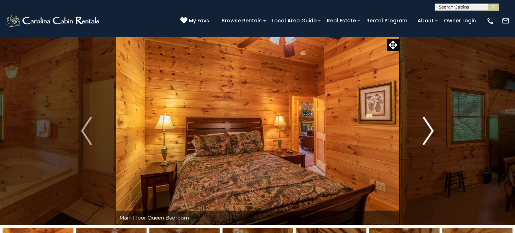
click at [428, 132] on img "Next" at bounding box center [428, 131] width 11 height 28
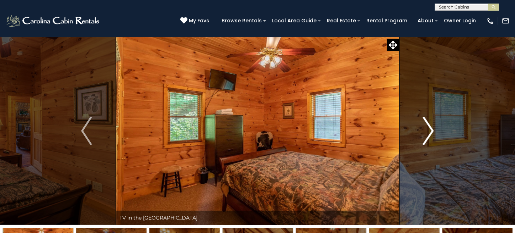
click at [428, 132] on img "Next" at bounding box center [428, 131] width 11 height 28
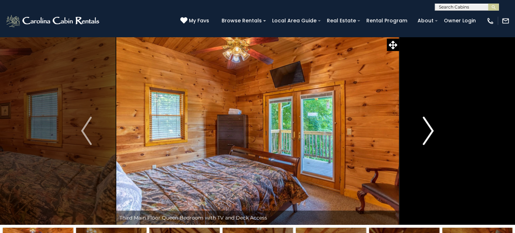
click at [428, 132] on img "Next" at bounding box center [428, 131] width 11 height 28
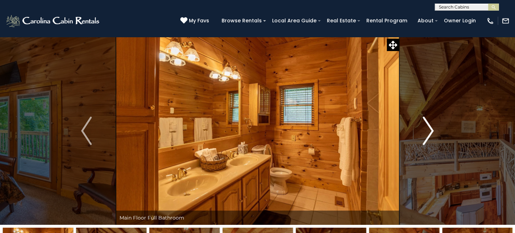
click at [428, 132] on img "Next" at bounding box center [428, 131] width 11 height 28
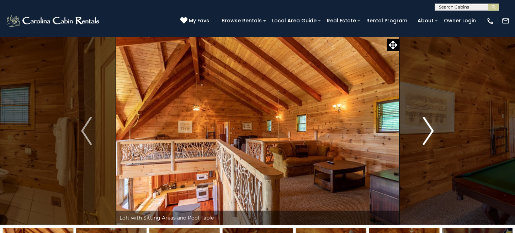
click at [428, 132] on img "Next" at bounding box center [428, 131] width 11 height 28
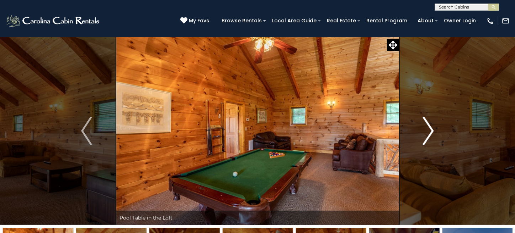
click at [428, 132] on img "Next" at bounding box center [428, 131] width 11 height 28
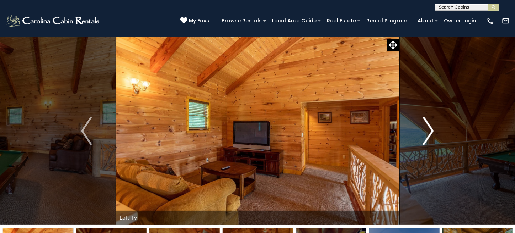
click at [428, 132] on img "Next" at bounding box center [428, 131] width 11 height 28
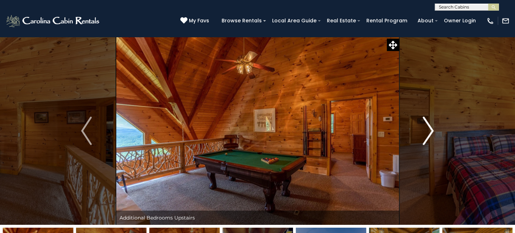
click at [428, 132] on img "Next" at bounding box center [428, 131] width 11 height 28
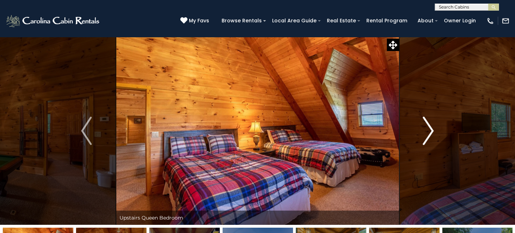
click at [428, 132] on img "Next" at bounding box center [428, 131] width 11 height 28
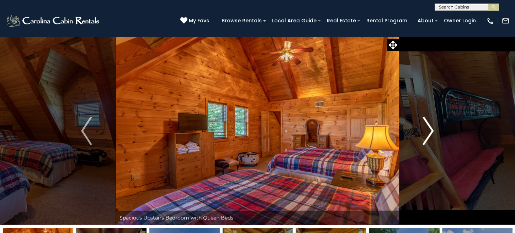
click at [428, 132] on img "Next" at bounding box center [428, 131] width 11 height 28
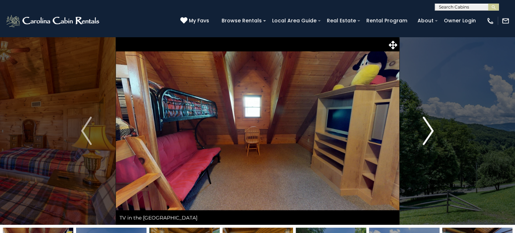
click at [428, 132] on img "Next" at bounding box center [428, 131] width 11 height 28
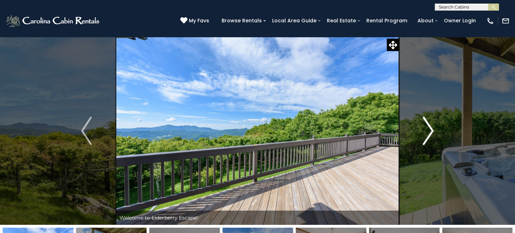
click at [429, 130] on img "Next" at bounding box center [428, 131] width 11 height 28
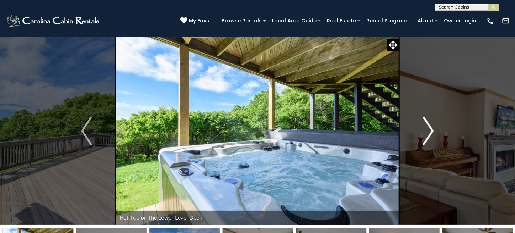
click at [431, 129] on img "Next" at bounding box center [428, 131] width 11 height 28
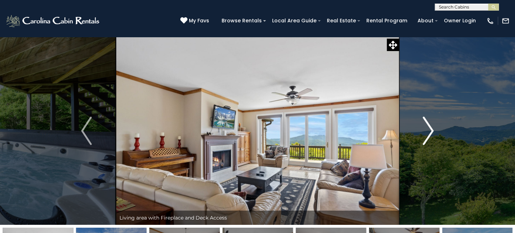
click at [430, 128] on img "Next" at bounding box center [428, 131] width 11 height 28
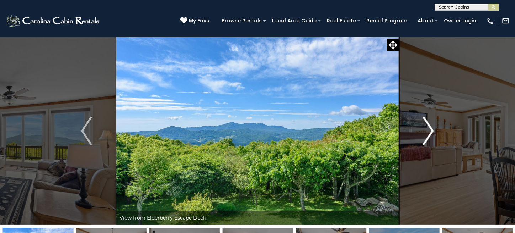
click at [430, 128] on img "Next" at bounding box center [428, 131] width 11 height 28
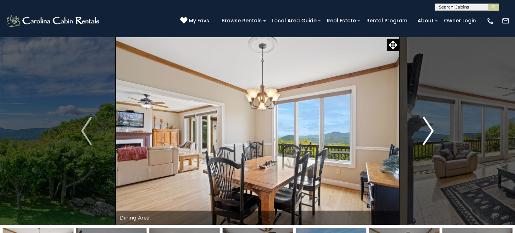
click at [430, 128] on img "Next" at bounding box center [428, 131] width 11 height 28
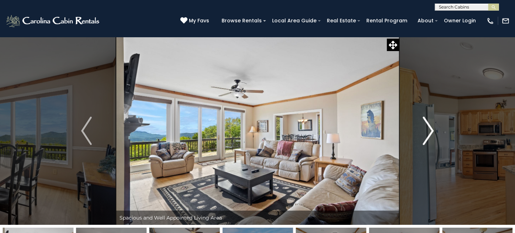
click at [430, 128] on img "Next" at bounding box center [428, 131] width 11 height 28
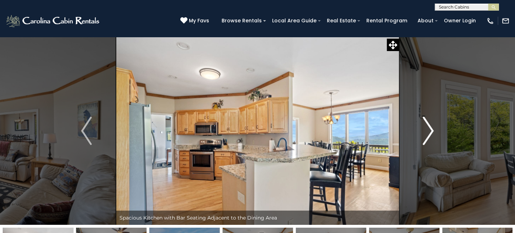
click at [430, 128] on img "Next" at bounding box center [428, 131] width 11 height 28
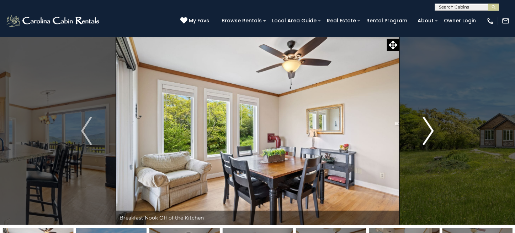
click at [430, 128] on img "Next" at bounding box center [428, 131] width 11 height 28
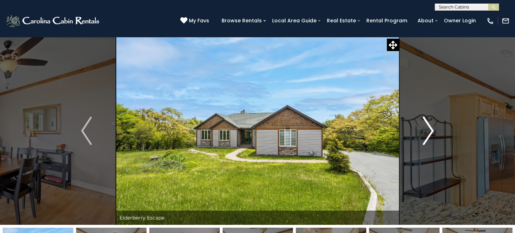
click at [430, 128] on img "Next" at bounding box center [428, 131] width 11 height 28
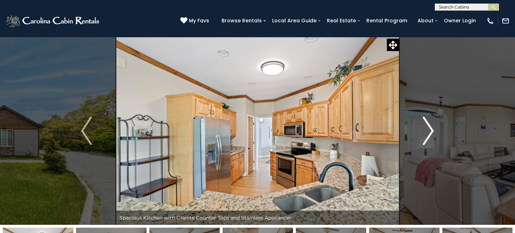
click at [430, 128] on img "Next" at bounding box center [428, 131] width 11 height 28
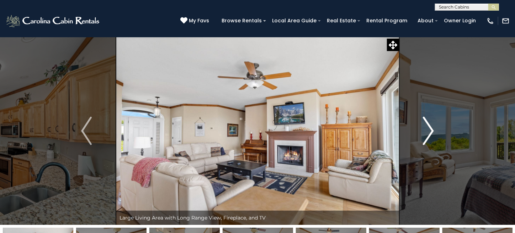
click at [430, 128] on img "Next" at bounding box center [428, 131] width 11 height 28
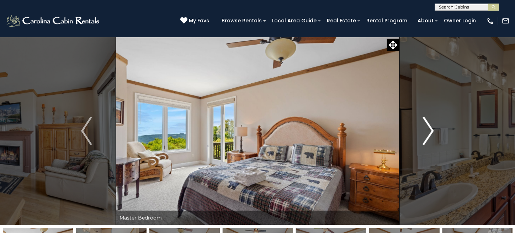
click at [430, 128] on img "Next" at bounding box center [428, 131] width 11 height 28
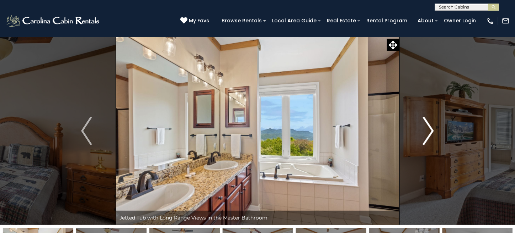
click at [430, 128] on img "Next" at bounding box center [428, 131] width 11 height 28
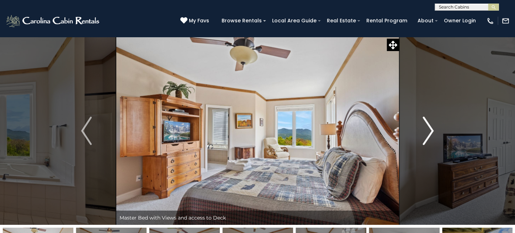
click at [430, 128] on img "Next" at bounding box center [428, 131] width 11 height 28
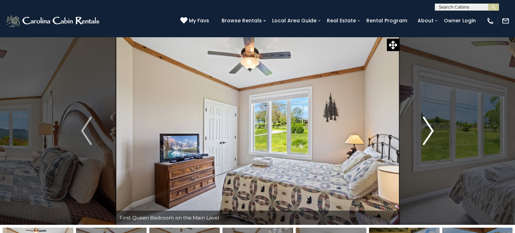
click at [430, 128] on img "Next" at bounding box center [428, 131] width 11 height 28
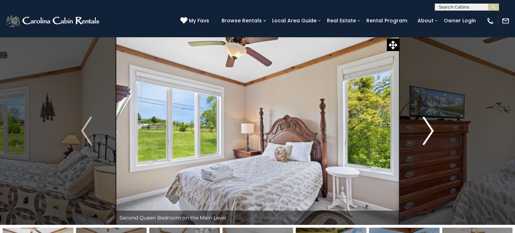
click at [430, 128] on img "Next" at bounding box center [428, 131] width 11 height 28
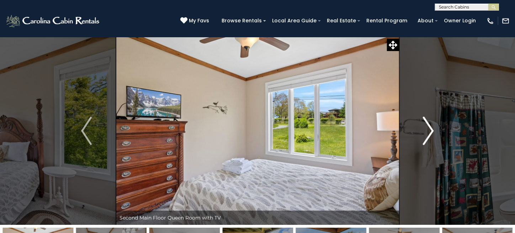
click at [429, 128] on img "Next" at bounding box center [428, 131] width 11 height 28
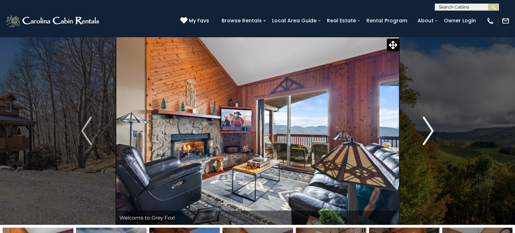
click at [428, 120] on img "Next" at bounding box center [428, 131] width 11 height 28
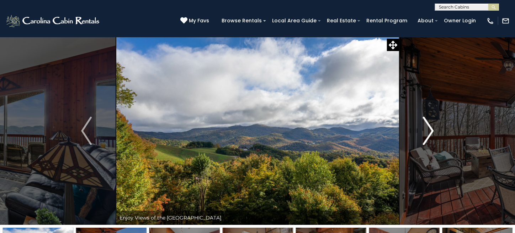
click at [428, 120] on img "Next" at bounding box center [428, 131] width 11 height 28
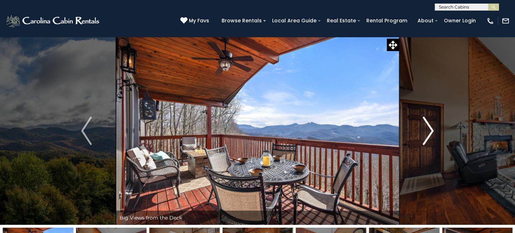
click at [429, 120] on img "Next" at bounding box center [428, 131] width 11 height 28
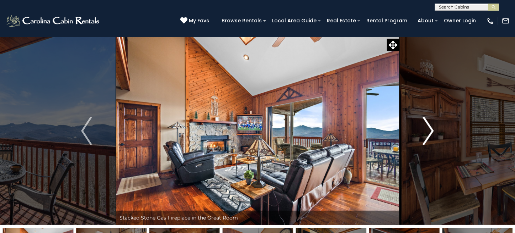
click at [429, 120] on img "Next" at bounding box center [428, 131] width 11 height 28
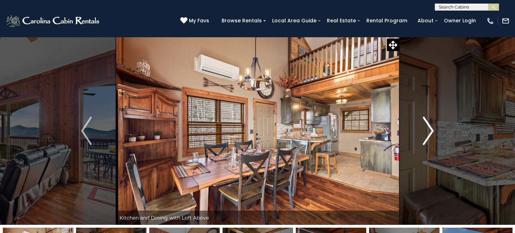
click at [428, 120] on img "Next" at bounding box center [428, 131] width 11 height 28
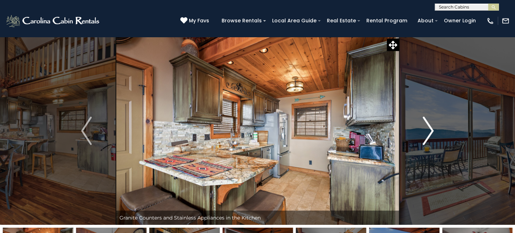
click at [428, 120] on img "Next" at bounding box center [428, 131] width 11 height 28
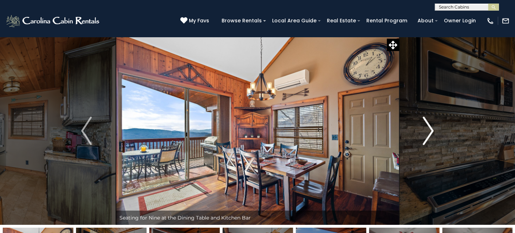
click at [427, 120] on img "Next" at bounding box center [428, 131] width 11 height 28
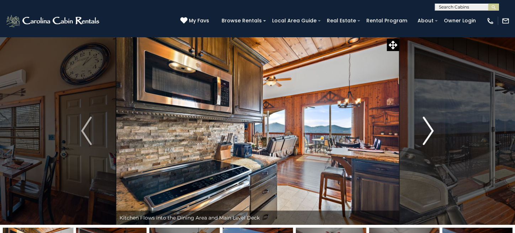
click at [427, 120] on img "Next" at bounding box center [428, 131] width 11 height 28
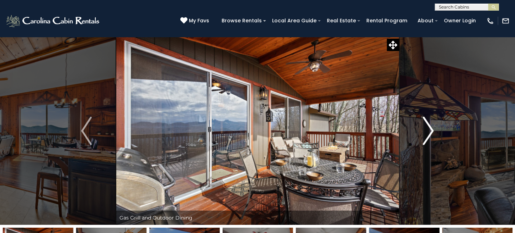
click at [427, 120] on img "Next" at bounding box center [428, 131] width 11 height 28
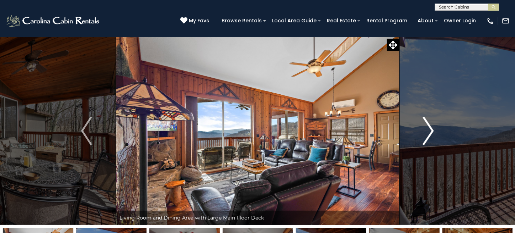
click at [427, 120] on img "Next" at bounding box center [428, 131] width 11 height 28
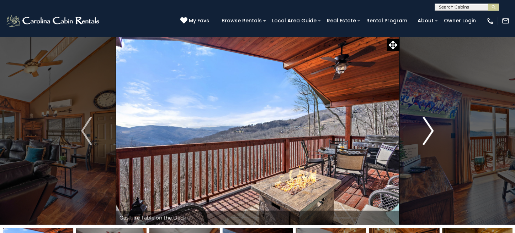
click at [427, 120] on img "Next" at bounding box center [428, 131] width 11 height 28
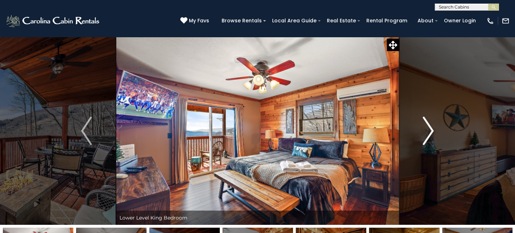
click at [427, 120] on img "Next" at bounding box center [428, 131] width 11 height 28
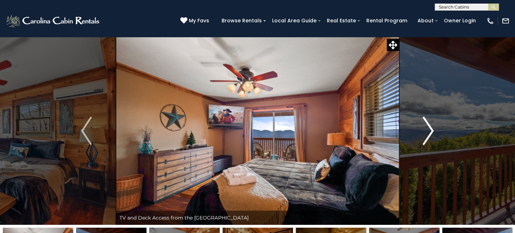
click at [427, 120] on img "Next" at bounding box center [428, 131] width 11 height 28
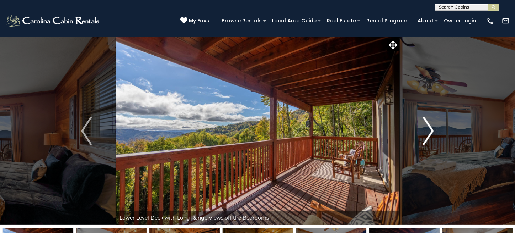
click at [427, 120] on img "Next" at bounding box center [428, 131] width 11 height 28
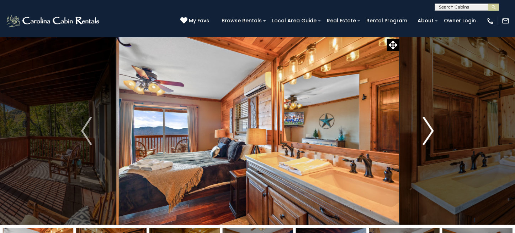
click at [427, 120] on img "Next" at bounding box center [428, 131] width 11 height 28
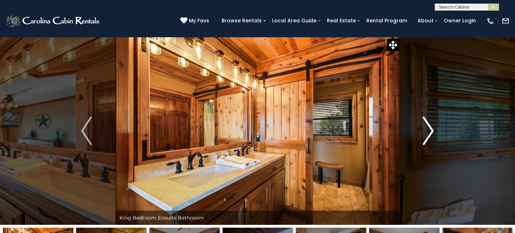
click at [427, 120] on img "Next" at bounding box center [428, 131] width 11 height 28
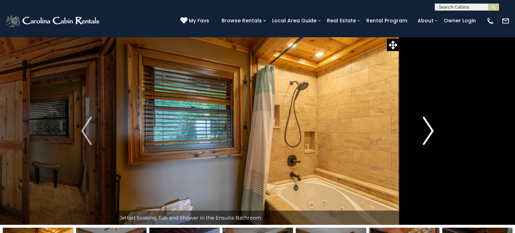
click at [427, 120] on img "Next" at bounding box center [428, 131] width 11 height 28
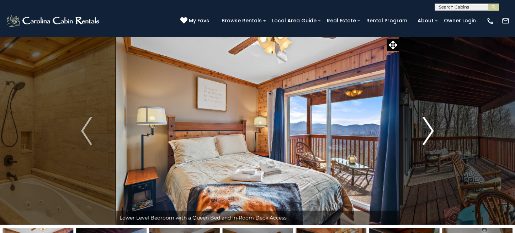
click at [426, 124] on img "Next" at bounding box center [428, 131] width 11 height 28
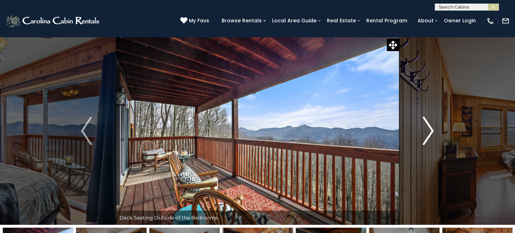
click at [426, 123] on img "Next" at bounding box center [428, 131] width 11 height 28
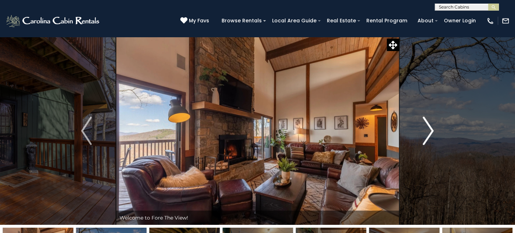
click at [426, 125] on img "Next" at bounding box center [428, 131] width 11 height 28
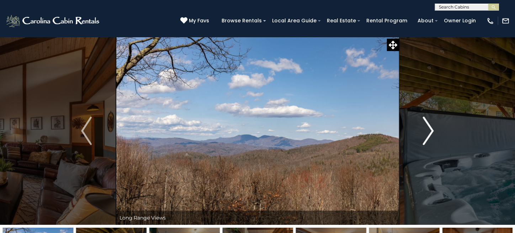
click at [426, 125] on img "Next" at bounding box center [428, 131] width 11 height 28
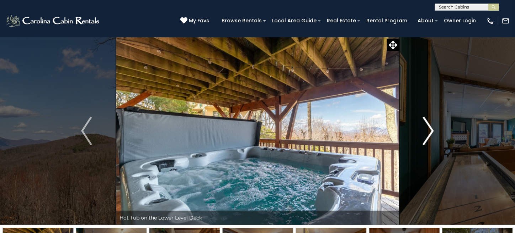
click at [426, 125] on img "Next" at bounding box center [428, 131] width 11 height 28
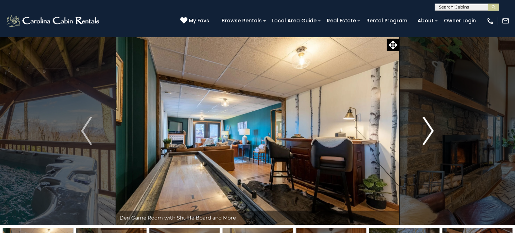
click at [426, 125] on img "Next" at bounding box center [428, 131] width 11 height 28
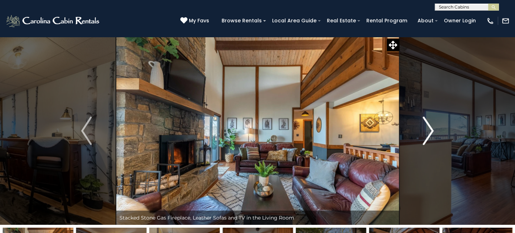
click at [426, 125] on img "Next" at bounding box center [428, 131] width 11 height 28
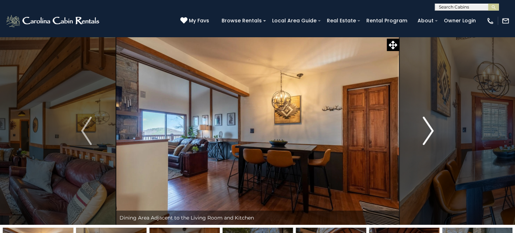
click at [426, 125] on img "Next" at bounding box center [428, 131] width 11 height 28
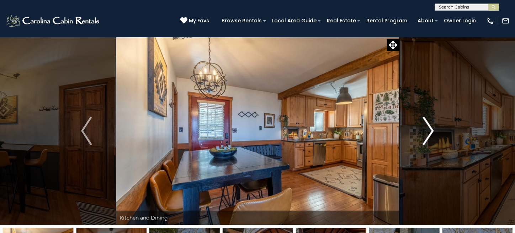
click at [426, 125] on img "Next" at bounding box center [428, 131] width 11 height 28
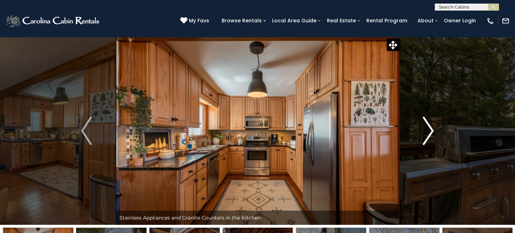
click at [426, 125] on img "Next" at bounding box center [428, 131] width 11 height 28
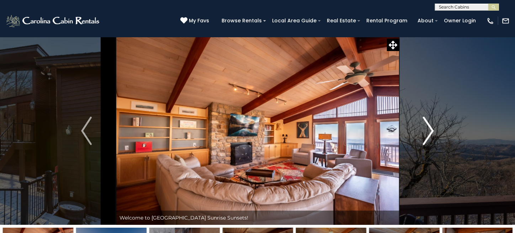
click at [429, 132] on img "Next" at bounding box center [428, 131] width 11 height 28
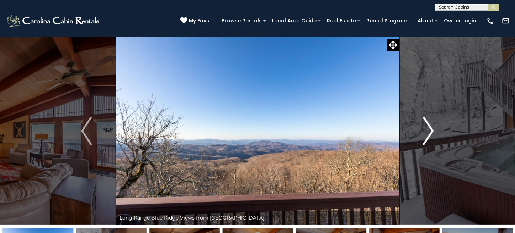
click at [429, 132] on img "Next" at bounding box center [428, 131] width 11 height 28
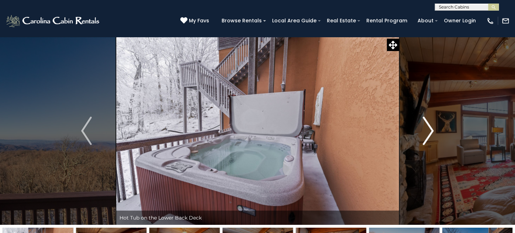
click at [429, 132] on img "Next" at bounding box center [428, 131] width 11 height 28
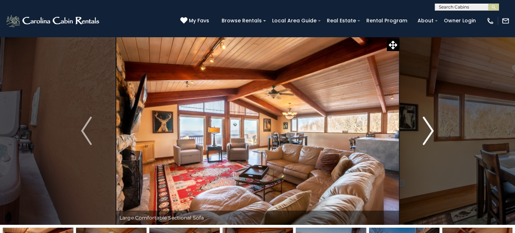
click at [429, 132] on img "Next" at bounding box center [428, 131] width 11 height 28
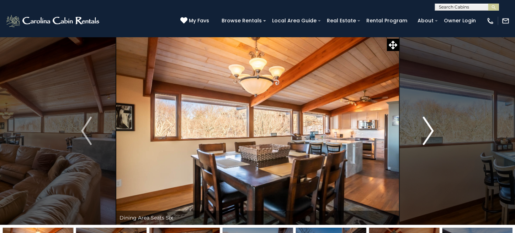
click at [429, 132] on img "Next" at bounding box center [428, 131] width 11 height 28
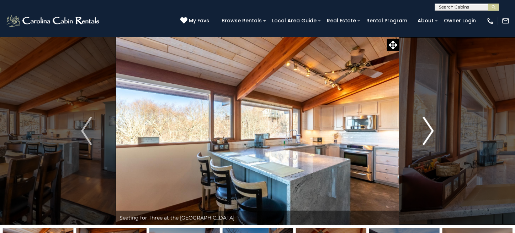
click at [429, 132] on img "Next" at bounding box center [428, 131] width 11 height 28
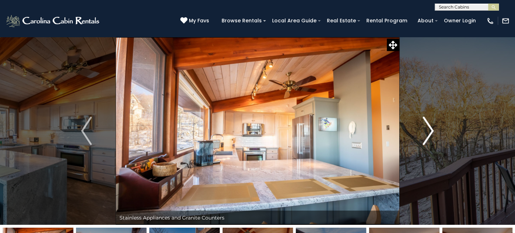
click at [429, 132] on img "Next" at bounding box center [428, 131] width 11 height 28
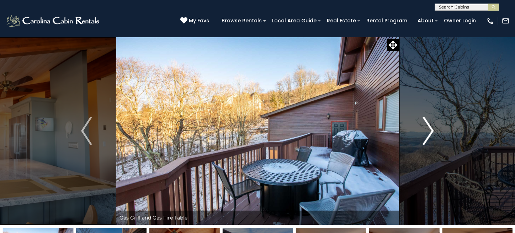
click at [429, 132] on img "Next" at bounding box center [428, 131] width 11 height 28
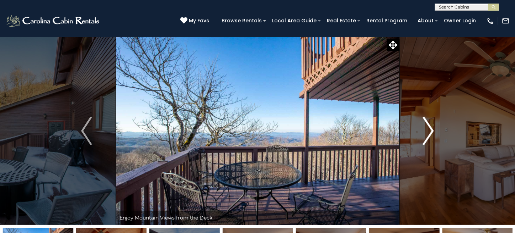
click at [429, 132] on img "Next" at bounding box center [428, 131] width 11 height 28
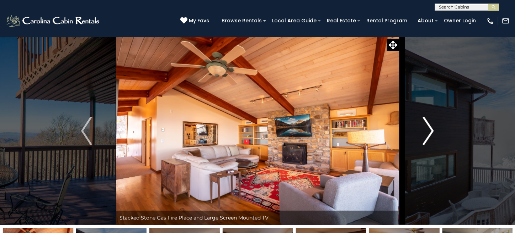
click at [429, 132] on img "Next" at bounding box center [428, 131] width 11 height 28
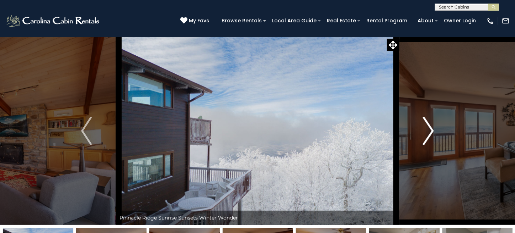
click at [429, 132] on img "Next" at bounding box center [428, 131] width 11 height 28
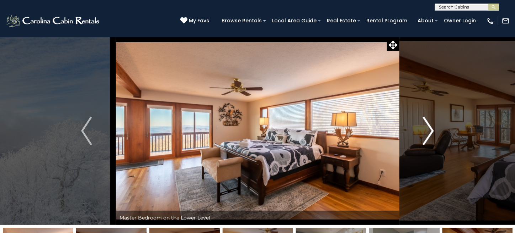
click at [429, 132] on img "Next" at bounding box center [428, 131] width 11 height 28
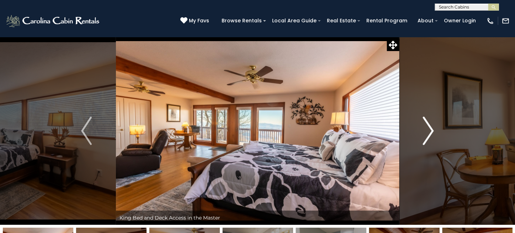
click at [429, 132] on img "Next" at bounding box center [428, 131] width 11 height 28
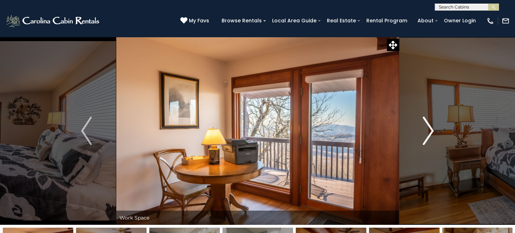
click at [429, 132] on img "Next" at bounding box center [428, 131] width 11 height 28
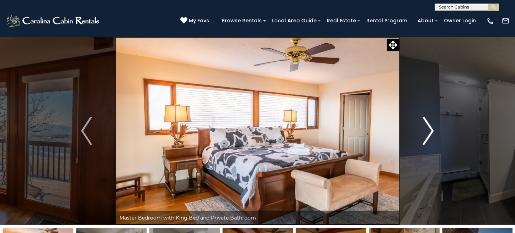
click at [429, 132] on img "Next" at bounding box center [428, 131] width 11 height 28
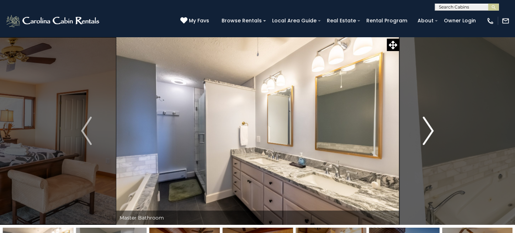
click at [430, 131] on img "Next" at bounding box center [428, 131] width 11 height 28
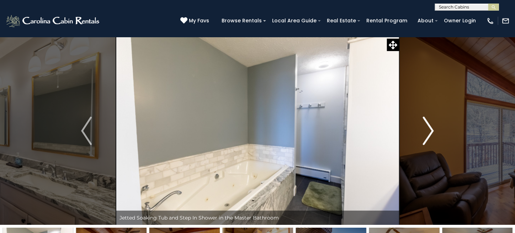
click at [430, 131] on img "Next" at bounding box center [428, 131] width 11 height 28
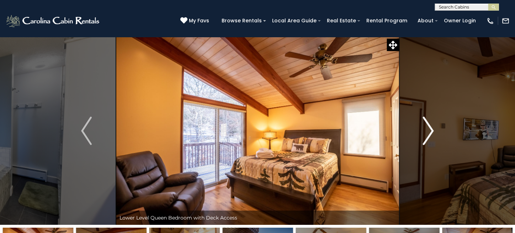
click at [430, 131] on img "Next" at bounding box center [428, 131] width 11 height 28
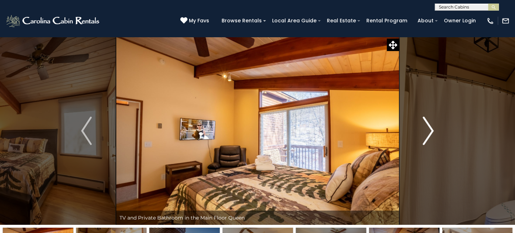
click at [430, 131] on img "Next" at bounding box center [428, 131] width 11 height 28
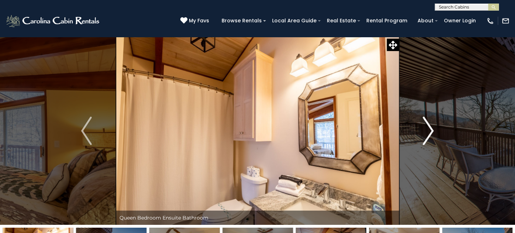
click at [430, 131] on img "Next" at bounding box center [428, 131] width 11 height 28
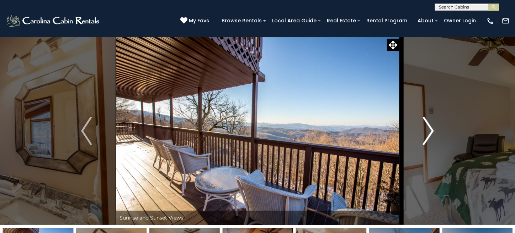
click at [429, 131] on img "Next" at bounding box center [428, 131] width 11 height 28
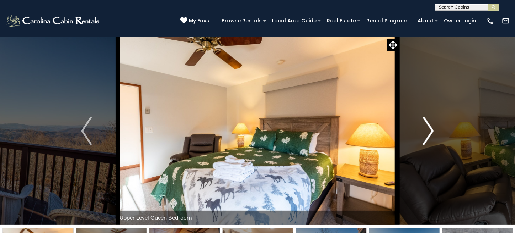
click at [429, 131] on img "Next" at bounding box center [428, 131] width 11 height 28
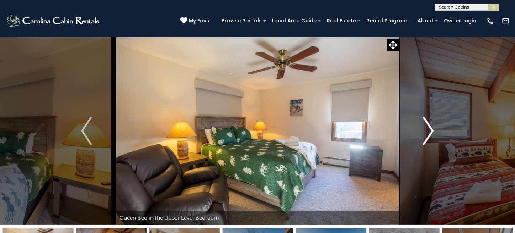
click at [429, 131] on img "Next" at bounding box center [428, 131] width 11 height 28
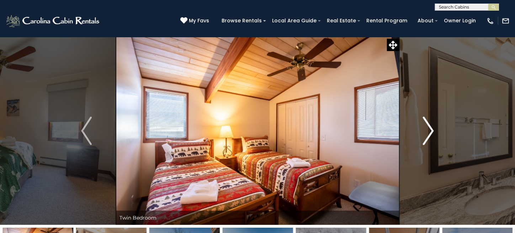
click at [429, 131] on img "Next" at bounding box center [428, 131] width 11 height 28
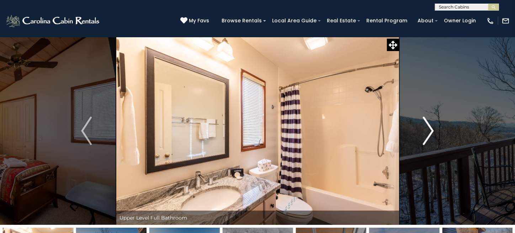
click at [429, 131] on img "Next" at bounding box center [428, 131] width 11 height 28
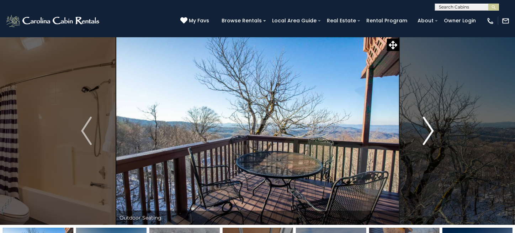
click at [429, 131] on img "Next" at bounding box center [428, 131] width 11 height 28
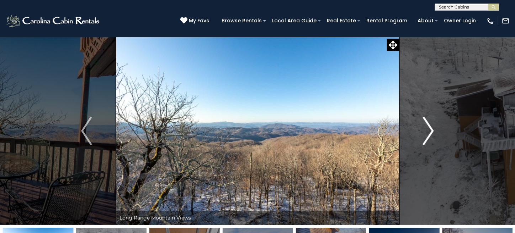
click at [429, 131] on img "Next" at bounding box center [428, 131] width 11 height 28
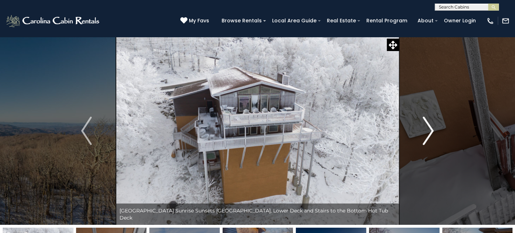
click at [429, 131] on img "Next" at bounding box center [428, 131] width 11 height 28
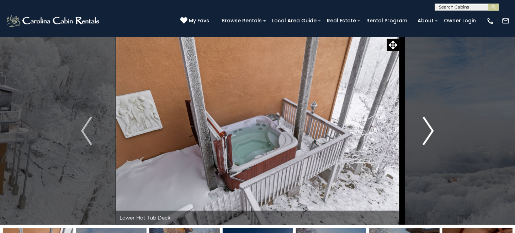
click at [429, 131] on img "Next" at bounding box center [428, 131] width 11 height 28
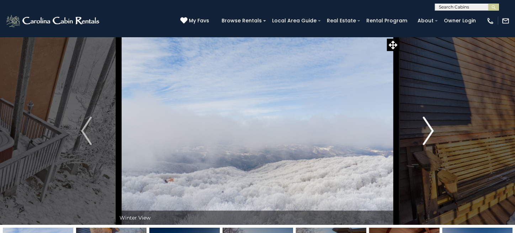
click at [429, 131] on img "Next" at bounding box center [428, 131] width 11 height 28
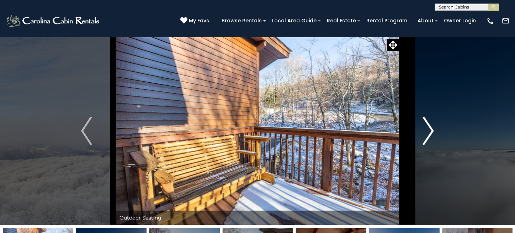
click at [429, 131] on img "Next" at bounding box center [428, 131] width 11 height 28
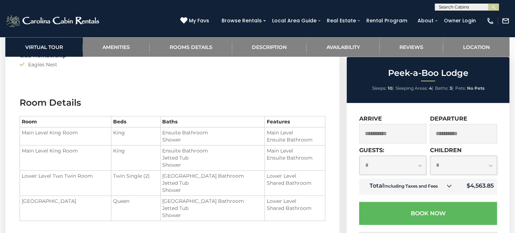
scroll to position [782, 0]
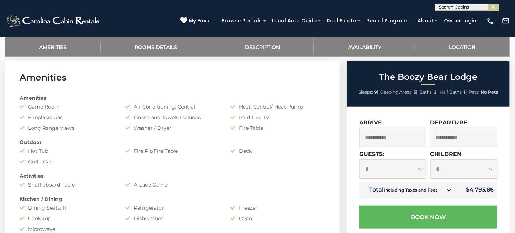
scroll to position [533, 0]
